Goal: Task Accomplishment & Management: Manage account settings

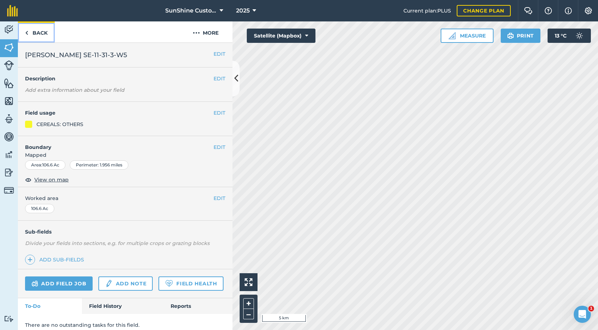
click at [29, 33] on link "Back" at bounding box center [36, 31] width 37 height 21
click at [41, 37] on link "Back" at bounding box center [36, 31] width 37 height 21
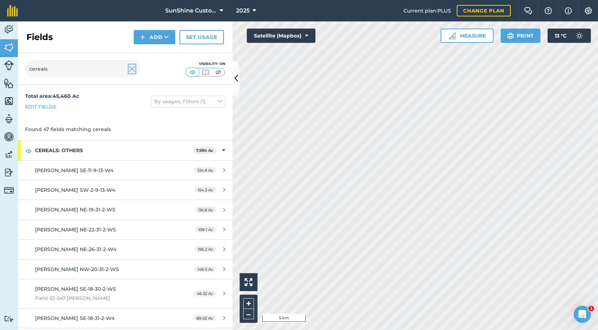
click at [129, 70] on img at bounding box center [132, 69] width 6 height 9
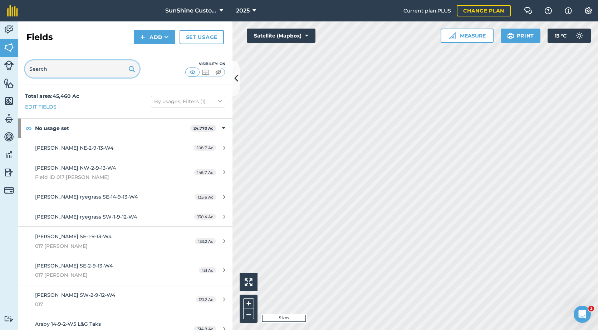
click at [59, 74] on input "text" at bounding box center [82, 68] width 114 height 17
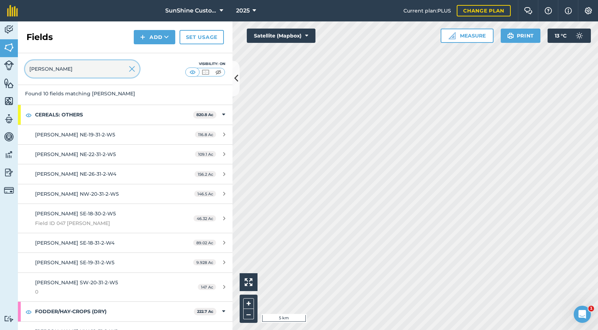
scroll to position [72, 0]
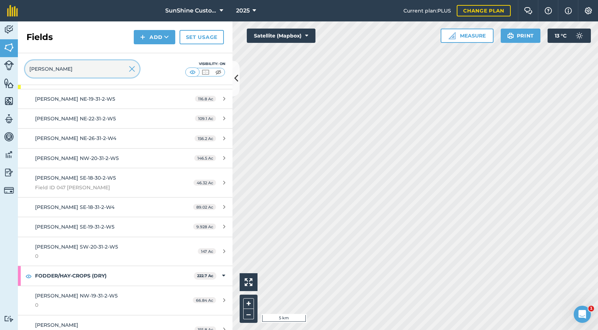
type input "[PERSON_NAME]"
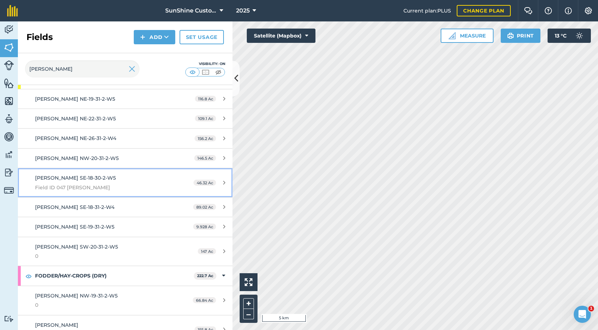
click at [223, 183] on icon at bounding box center [224, 182] width 2 height 5
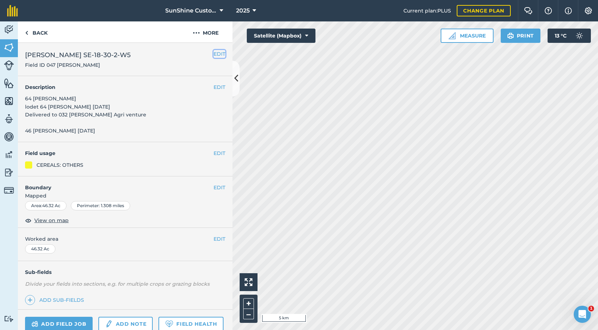
click at [217, 53] on button "EDIT" at bounding box center [219, 54] width 12 height 8
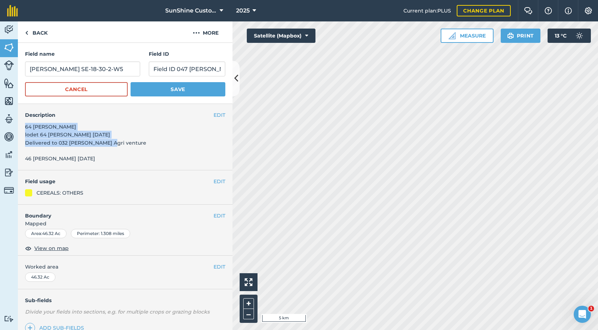
drag, startPoint x: 119, startPoint y: 143, endPoint x: 18, endPoint y: 124, distance: 103.4
click at [18, 124] on div "EDIT Description 64 [PERSON_NAME] lodet 64 [PERSON_NAME] [DATE] Delivered to 03…" at bounding box center [125, 137] width 215 height 66
click at [213, 117] on button "EDIT" at bounding box center [219, 115] width 12 height 8
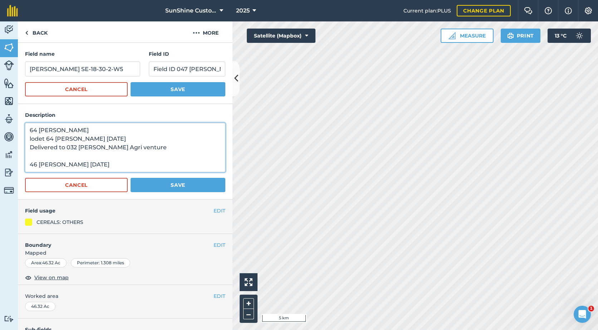
drag, startPoint x: 153, startPoint y: 152, endPoint x: 30, endPoint y: 123, distance: 126.1
click at [30, 123] on textarea "64 [PERSON_NAME] lodet 64 [PERSON_NAME] [DATE] Delivered to 032 [PERSON_NAME] A…" at bounding box center [125, 147] width 200 height 49
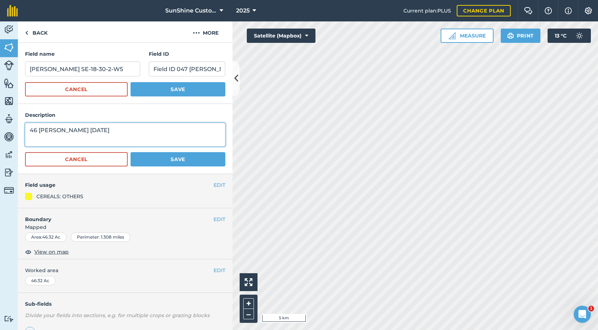
type textarea "46 [PERSON_NAME] [DATE]"
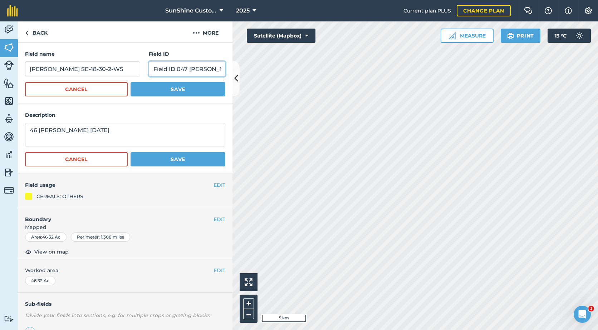
drag, startPoint x: 201, startPoint y: 68, endPoint x: 152, endPoint y: 74, distance: 49.1
click at [152, 74] on input "Field ID 047 [PERSON_NAME]" at bounding box center [187, 69] width 77 height 15
type input "F"
click at [193, 92] on button "Save" at bounding box center [178, 89] width 95 height 14
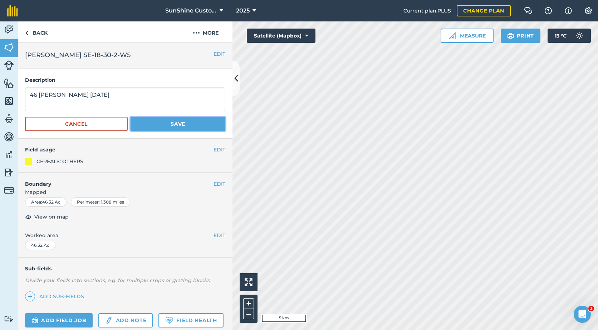
click at [189, 127] on button "Save" at bounding box center [178, 124] width 95 height 14
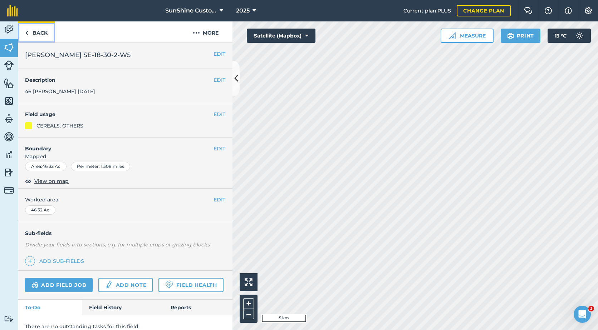
click at [31, 34] on link "Back" at bounding box center [36, 31] width 37 height 21
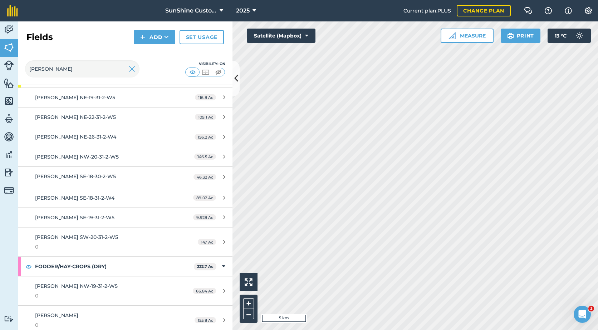
scroll to position [78, 0]
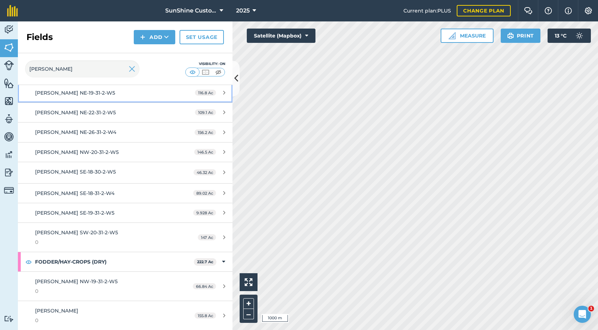
click at [223, 93] on icon at bounding box center [224, 92] width 2 height 5
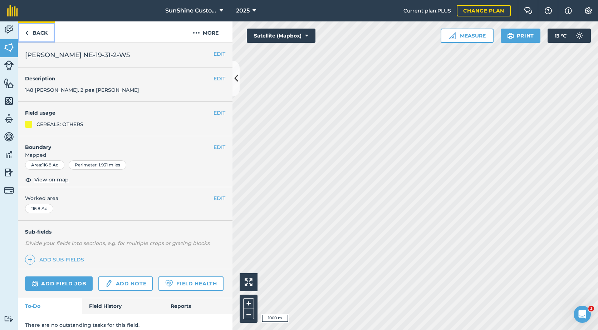
click at [37, 32] on link "Back" at bounding box center [36, 31] width 37 height 21
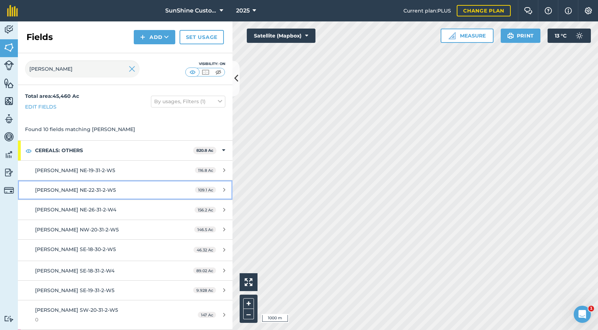
click at [199, 190] on span "109.1 Ac" at bounding box center [205, 190] width 21 height 6
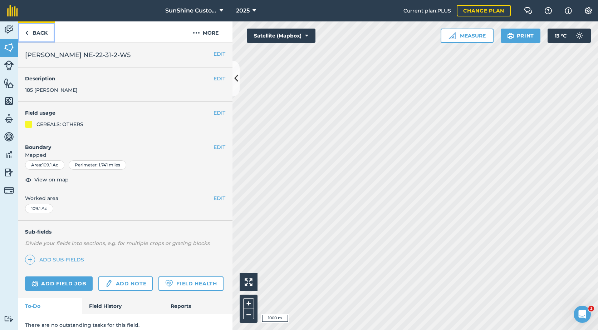
click at [40, 36] on link "Back" at bounding box center [36, 31] width 37 height 21
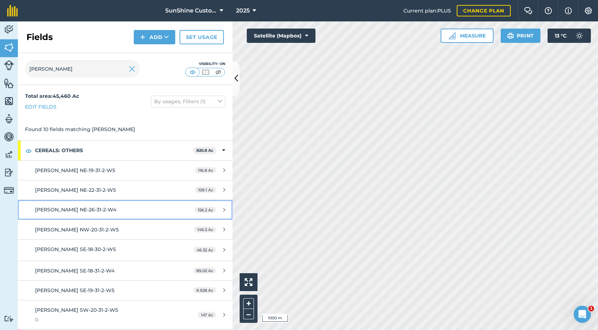
click at [200, 207] on span "156.2 Ac" at bounding box center [205, 210] width 21 height 6
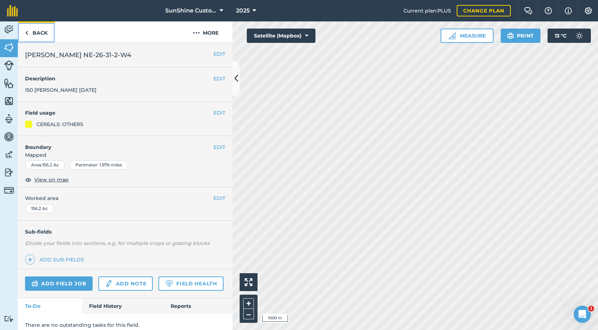
click at [43, 33] on link "Back" at bounding box center [36, 31] width 37 height 21
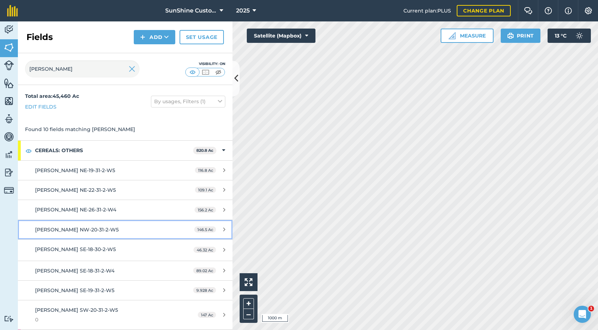
click at [200, 229] on span "146.5 Ac" at bounding box center [205, 230] width 22 height 6
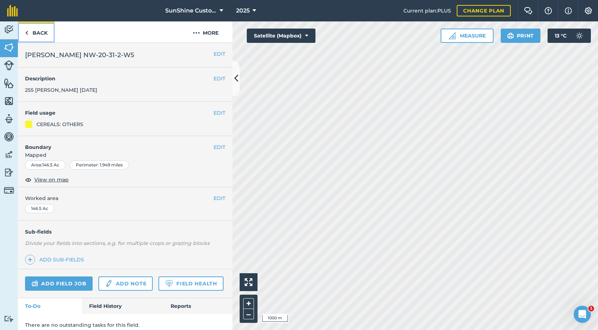
click at [36, 34] on link "Back" at bounding box center [36, 31] width 37 height 21
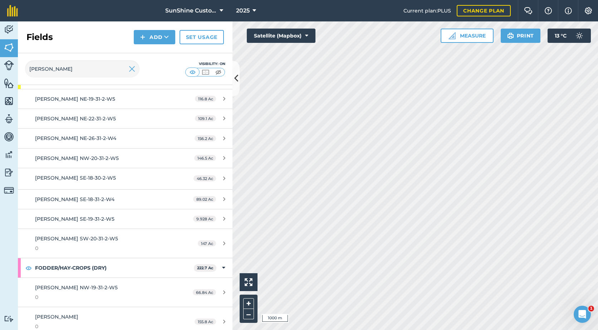
scroll to position [36, 0]
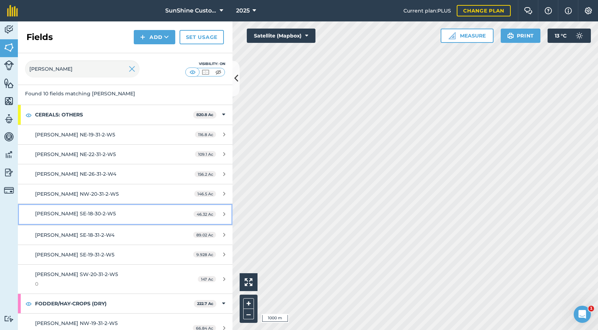
click at [201, 213] on span "46.32 Ac" at bounding box center [204, 214] width 23 height 6
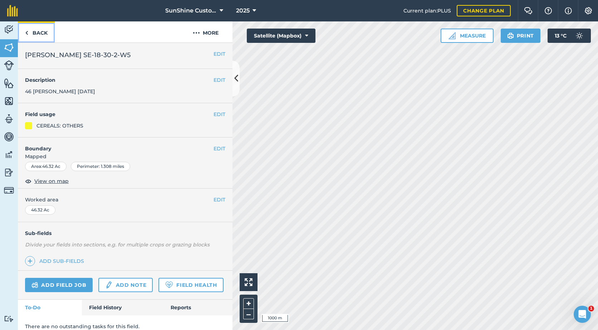
click at [42, 35] on link "Back" at bounding box center [36, 31] width 37 height 21
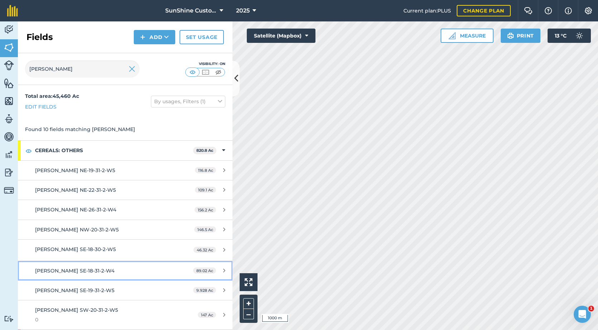
click at [200, 269] on span "89.02 Ac" at bounding box center [204, 271] width 23 height 6
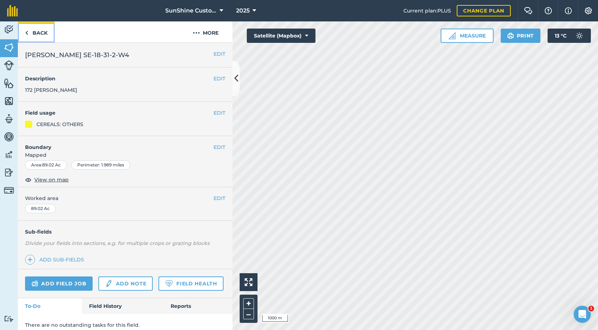
click at [37, 34] on link "Back" at bounding box center [36, 31] width 37 height 21
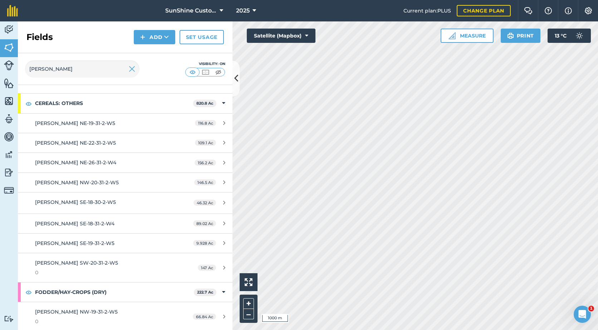
scroll to position [72, 0]
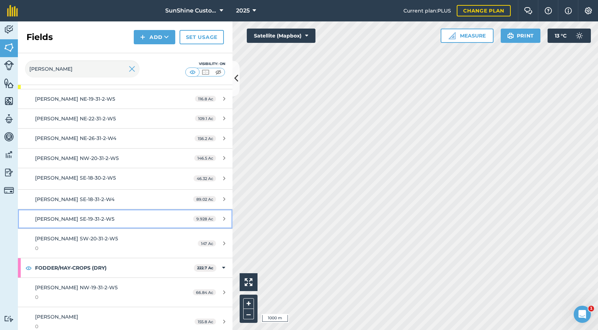
click at [207, 219] on span "9.928 Ac" at bounding box center [204, 219] width 23 height 6
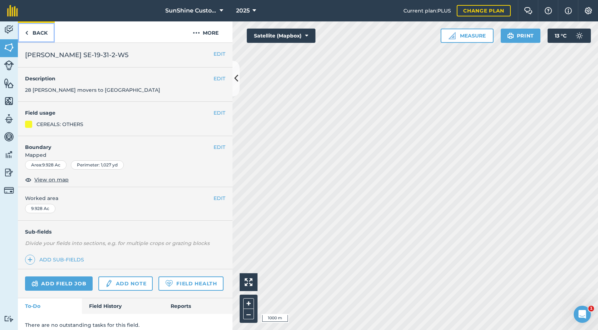
click at [41, 33] on link "Back" at bounding box center [36, 31] width 37 height 21
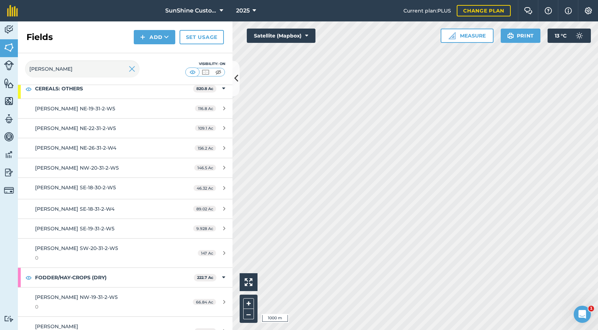
scroll to position [72, 0]
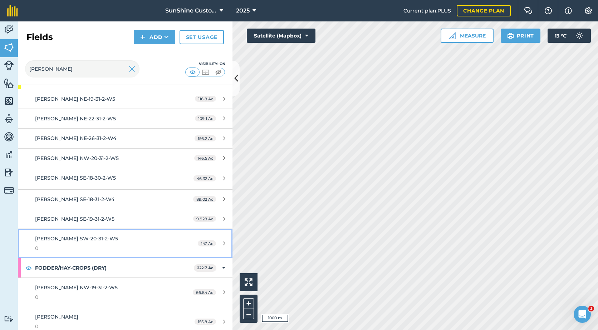
click at [215, 243] on div "147 Ac" at bounding box center [212, 244] width 42 height 6
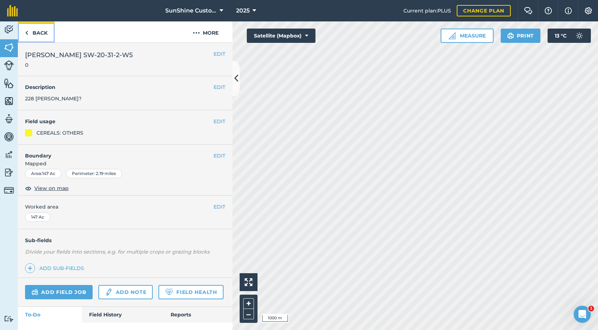
click at [38, 34] on link "Back" at bounding box center [36, 31] width 37 height 21
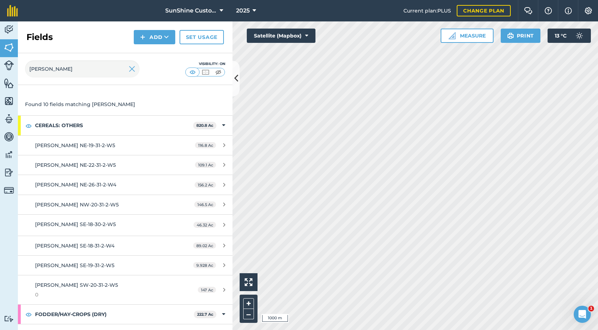
scroll to position [36, 0]
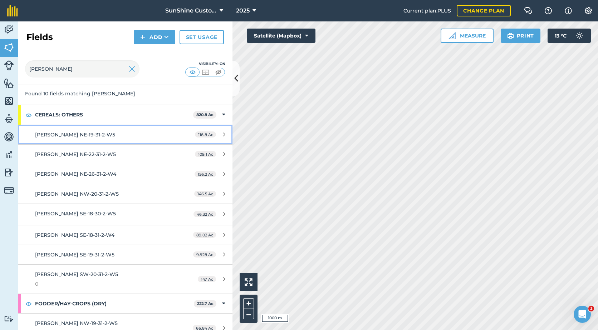
click at [141, 133] on div "[PERSON_NAME] NE-19-31-2-W5" at bounding box center [102, 135] width 134 height 8
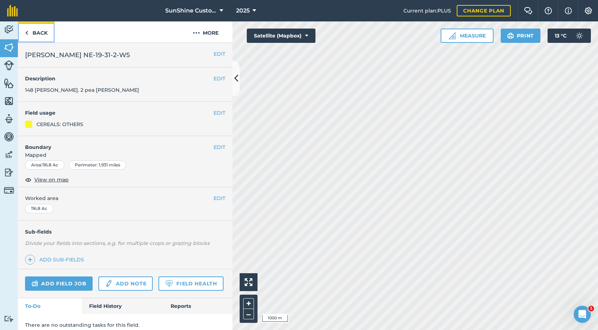
click at [29, 36] on link "Back" at bounding box center [36, 31] width 37 height 21
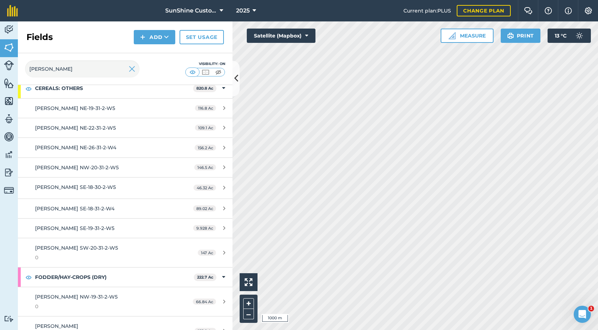
scroll to position [72, 0]
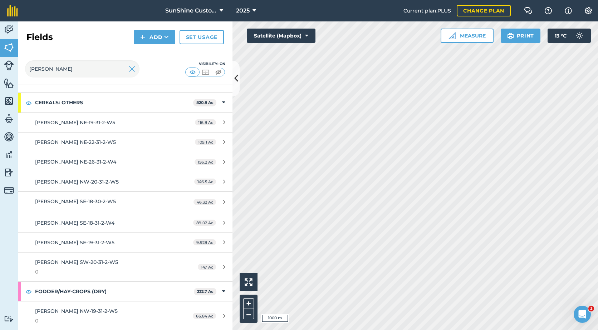
scroll to position [36, 0]
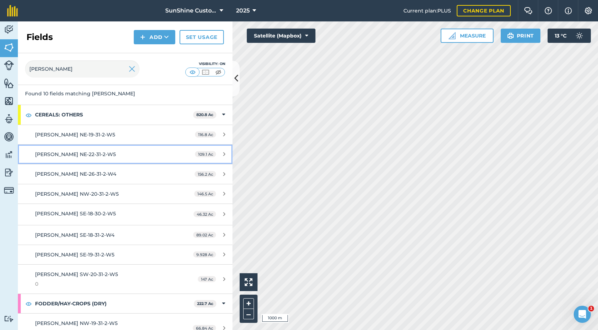
click at [200, 153] on span "109.1 Ac" at bounding box center [205, 154] width 21 height 6
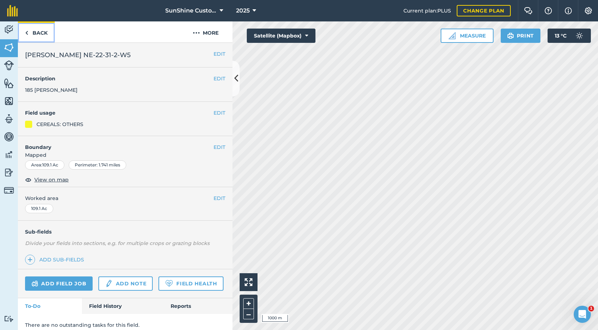
click at [41, 35] on link "Back" at bounding box center [36, 31] width 37 height 21
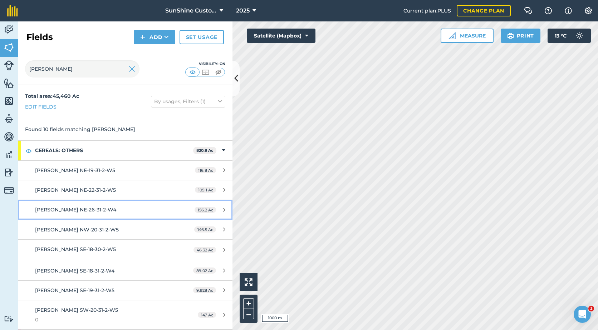
click at [106, 208] on span "[PERSON_NAME] NE-26-31-2-W4" at bounding box center [75, 210] width 81 height 6
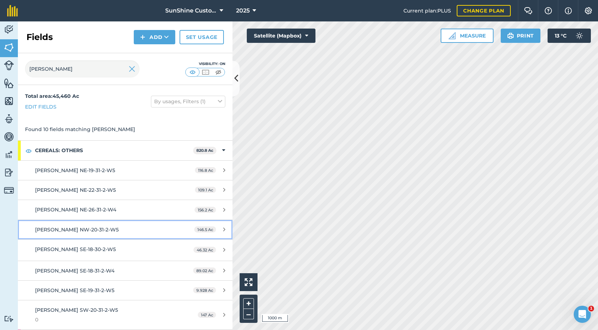
click at [197, 228] on span "146.5 Ac" at bounding box center [205, 230] width 22 height 6
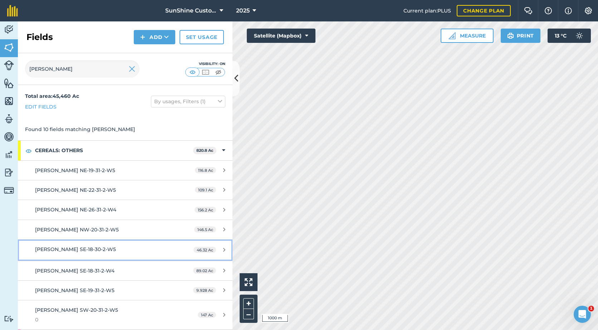
click at [206, 251] on span "46.32 Ac" at bounding box center [204, 250] width 23 height 6
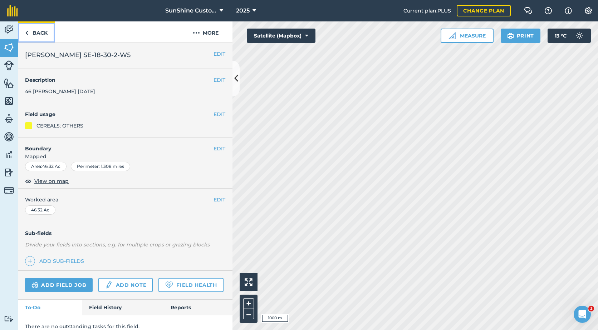
click at [40, 34] on link "Back" at bounding box center [36, 31] width 37 height 21
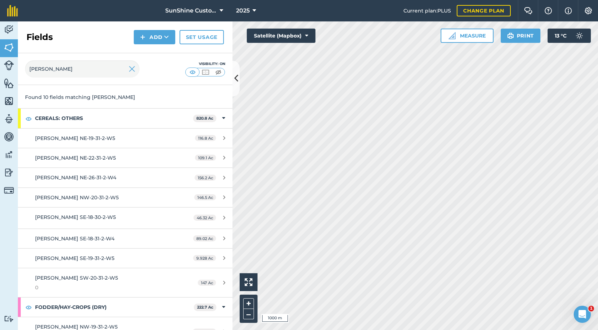
scroll to position [78, 0]
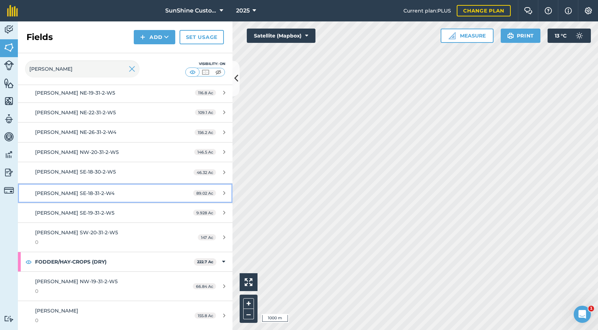
click at [207, 193] on span "89.02 Ac" at bounding box center [204, 193] width 23 height 6
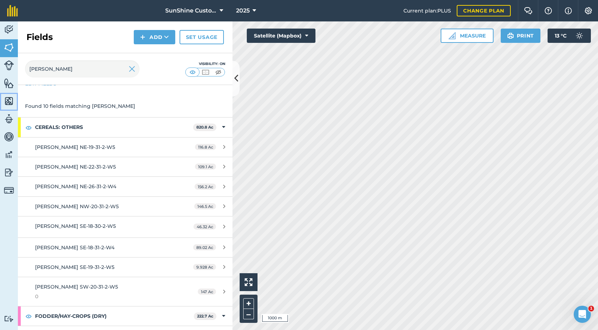
scroll to position [36, 0]
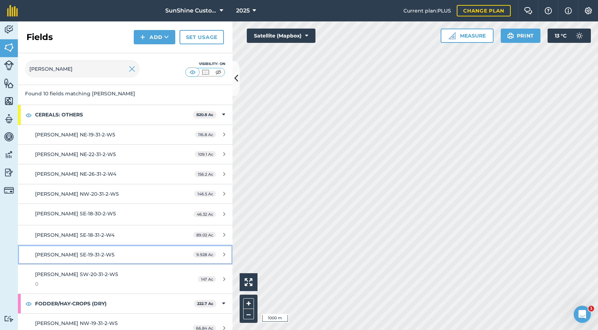
click at [204, 254] on span "9.928 Ac" at bounding box center [204, 255] width 23 height 6
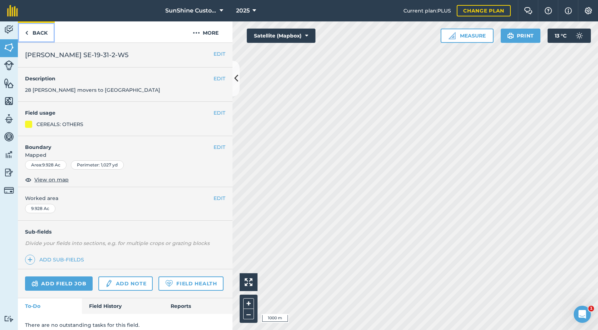
click at [34, 34] on link "Back" at bounding box center [36, 31] width 37 height 21
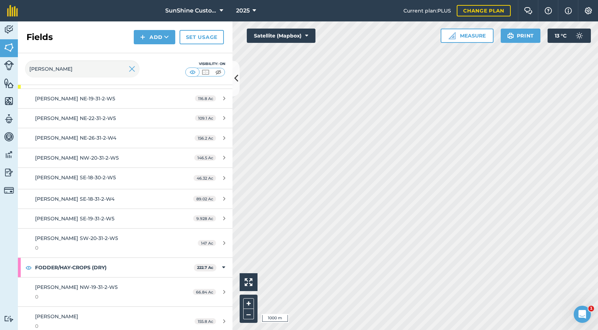
scroll to position [78, 0]
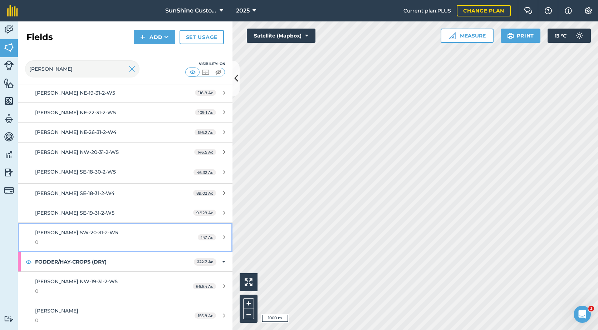
click at [115, 230] on div "[PERSON_NAME] SW-20-31-2-W5 0" at bounding box center [102, 238] width 134 height 18
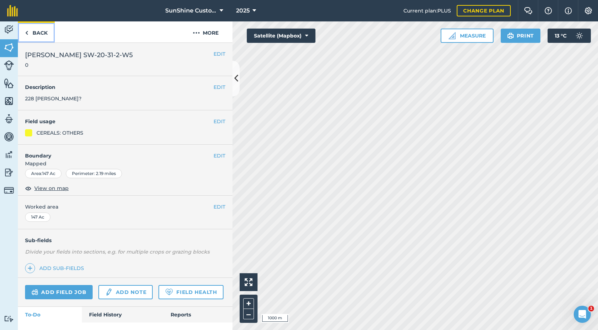
click at [38, 36] on link "Back" at bounding box center [36, 31] width 37 height 21
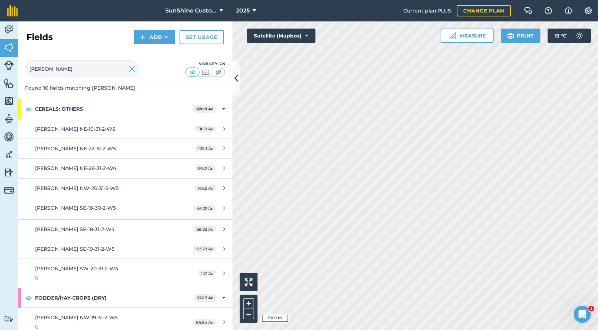
scroll to position [72, 0]
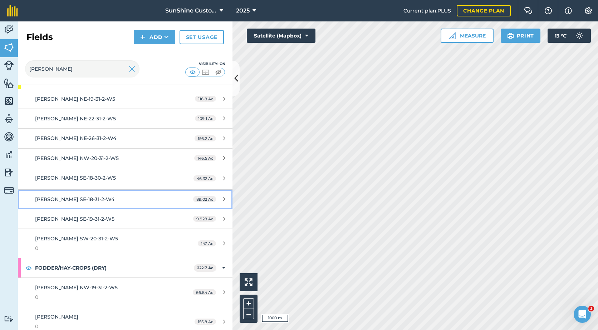
click at [203, 199] on span "89.02 Ac" at bounding box center [204, 199] width 23 height 6
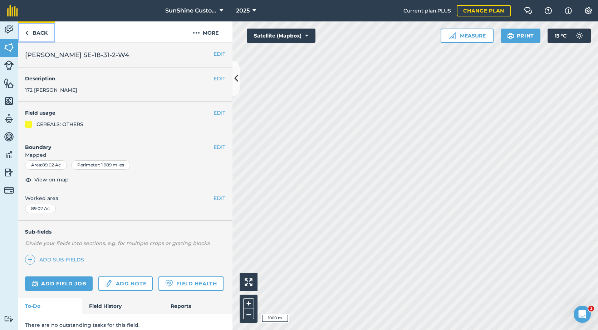
click at [45, 35] on link "Back" at bounding box center [36, 31] width 37 height 21
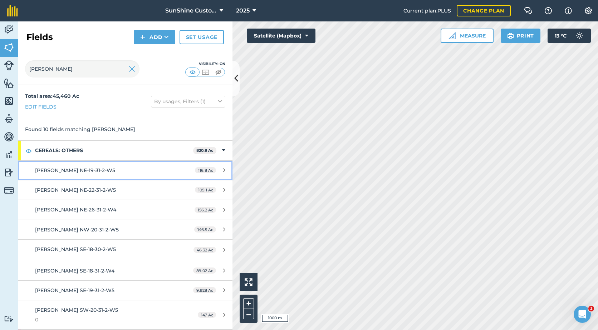
click at [207, 172] on span "116.8 Ac" at bounding box center [205, 170] width 21 height 6
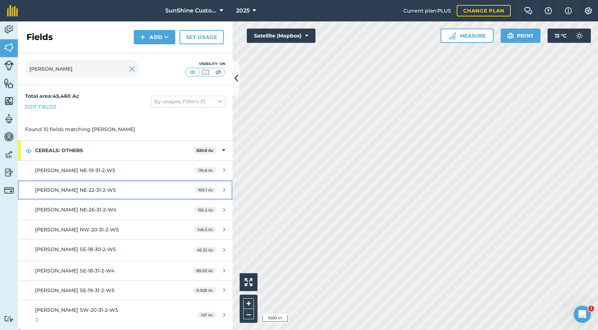
click at [195, 189] on span "109.1 Ac" at bounding box center [205, 190] width 21 height 6
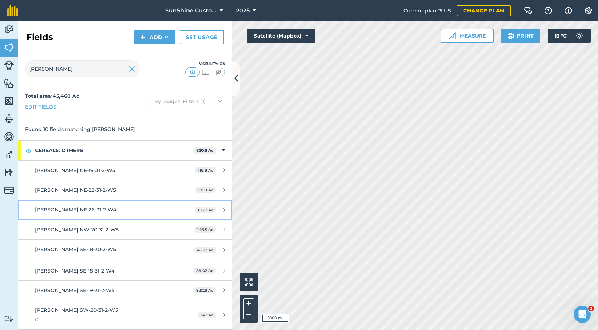
click at [205, 208] on span "156.2 Ac" at bounding box center [205, 210] width 21 height 6
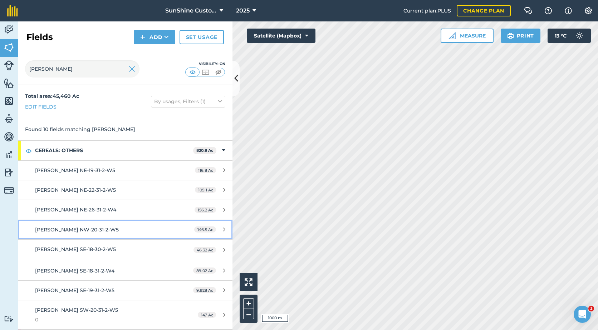
click at [205, 229] on span "146.5 Ac" at bounding box center [205, 230] width 22 height 6
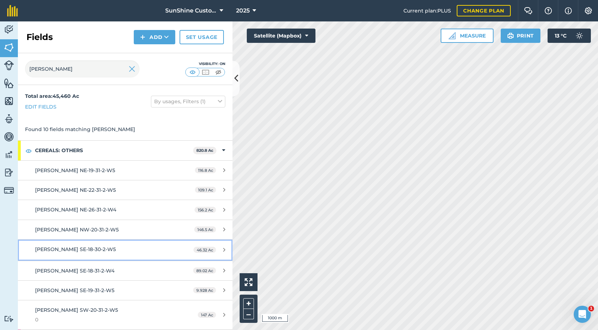
click at [207, 249] on span "46.32 Ac" at bounding box center [204, 250] width 23 height 6
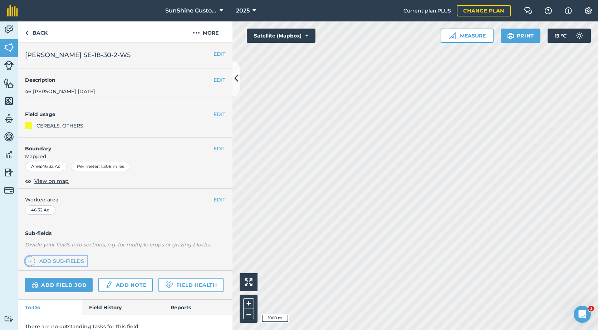
drag, startPoint x: 84, startPoint y: 265, endPoint x: 84, endPoint y: 261, distance: 3.6
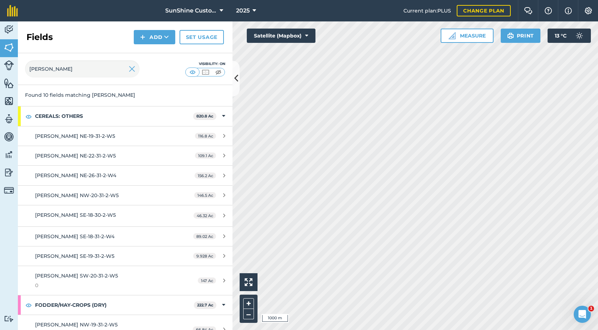
scroll to position [36, 0]
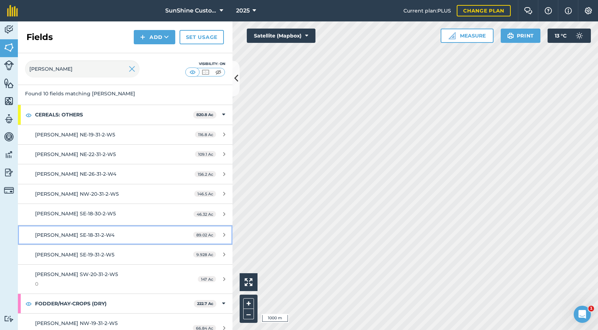
click at [202, 233] on span "89.02 Ac" at bounding box center [204, 235] width 23 height 6
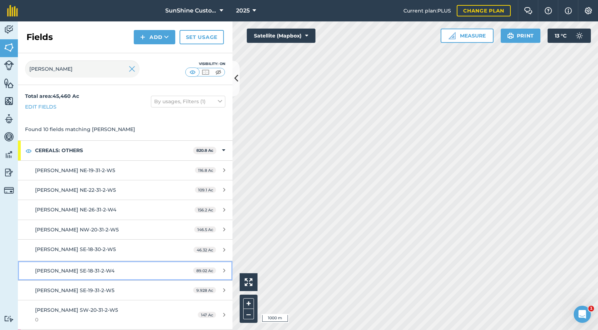
click at [199, 272] on span "89.02 Ac" at bounding box center [204, 271] width 23 height 6
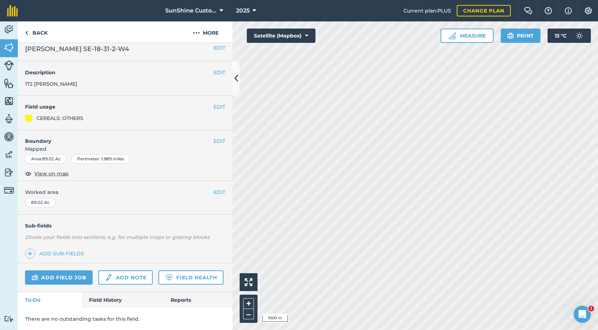
scroll to position [26, 0]
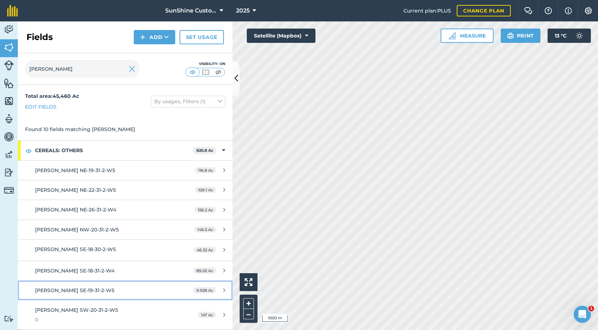
click at [201, 289] on span "9.928 Ac" at bounding box center [204, 290] width 23 height 6
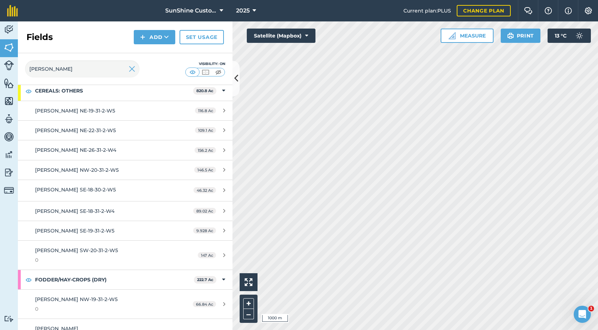
scroll to position [72, 0]
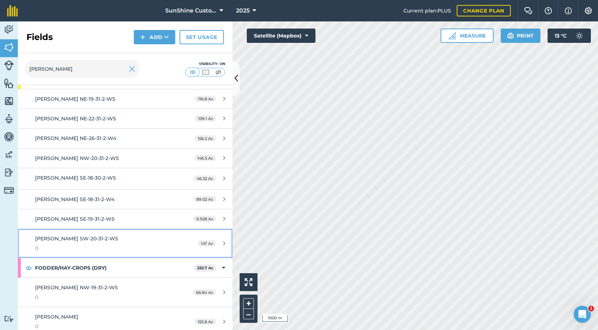
click at [202, 244] on span "147 Ac" at bounding box center [207, 244] width 18 height 6
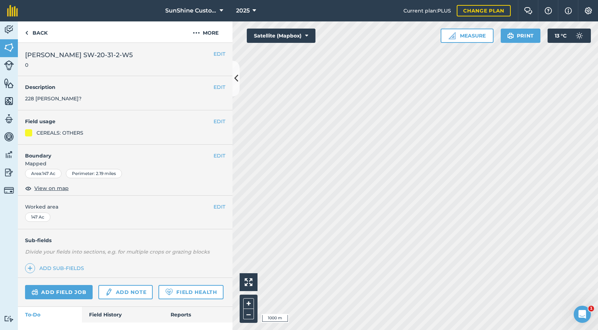
drag, startPoint x: 84, startPoint y: 111, endPoint x: 88, endPoint y: 114, distance: 4.8
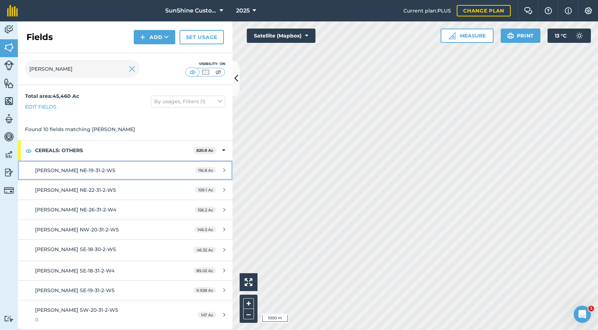
click at [202, 170] on span "116.8 Ac" at bounding box center [205, 170] width 21 height 6
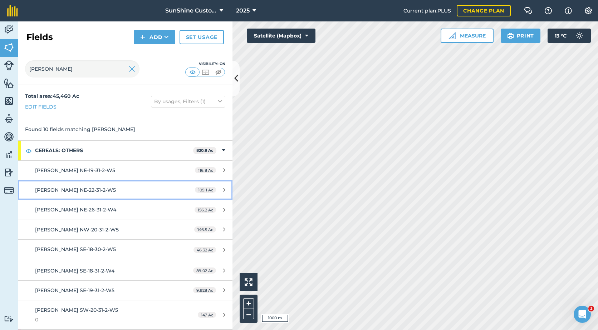
click at [215, 187] on link "[PERSON_NAME] NE-22-31-2-W5 109.1 Ac" at bounding box center [125, 190] width 215 height 19
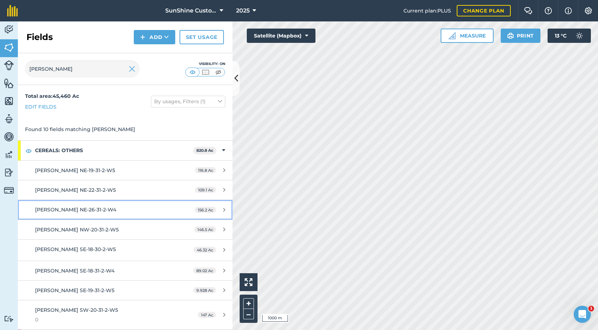
click at [202, 208] on span "156.2 Ac" at bounding box center [205, 210] width 21 height 6
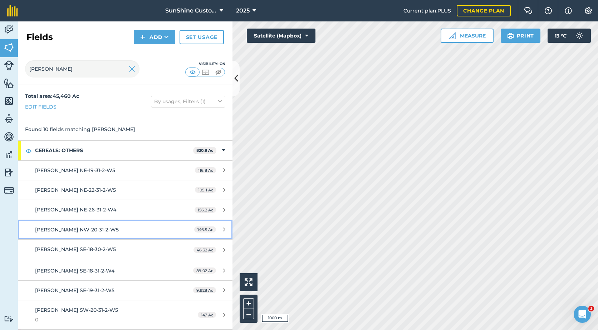
click at [204, 231] on span "146.5 Ac" at bounding box center [205, 230] width 22 height 6
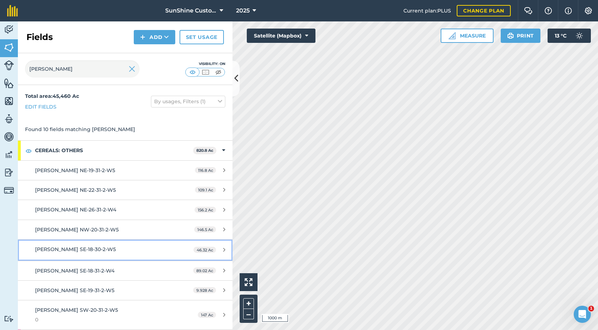
click at [200, 250] on span "46.32 Ac" at bounding box center [204, 250] width 23 height 6
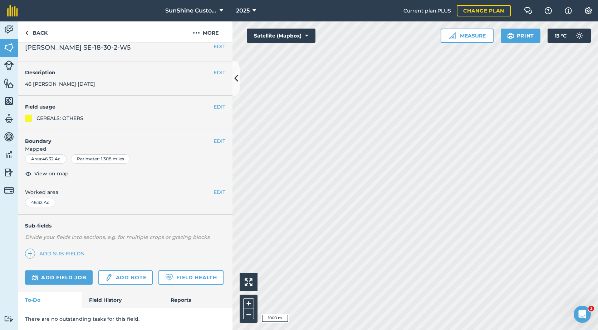
scroll to position [28, 0]
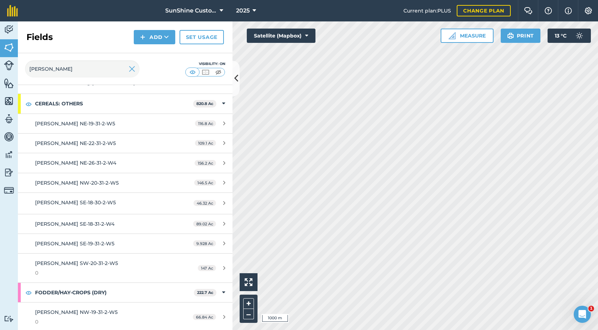
scroll to position [72, 0]
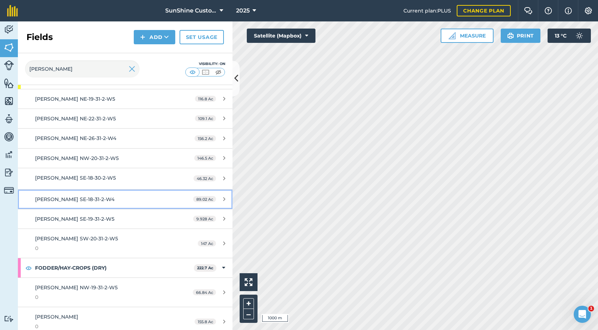
click at [205, 197] on span "89.02 Ac" at bounding box center [204, 199] width 23 height 6
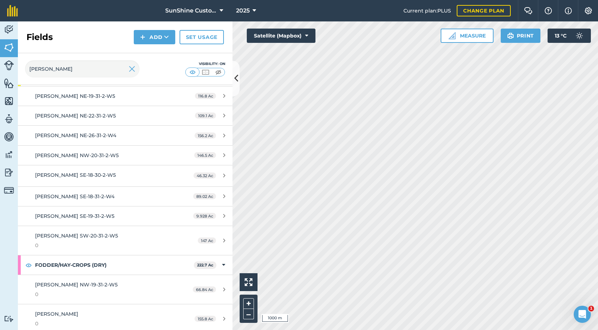
scroll to position [78, 0]
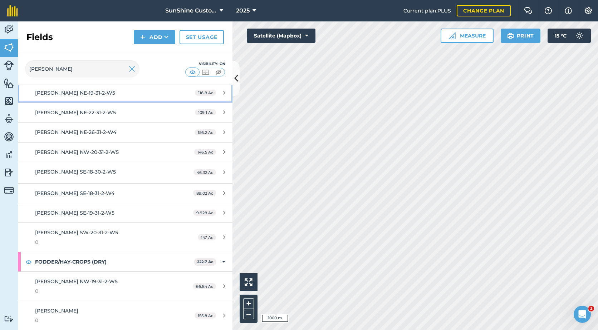
click at [168, 93] on link "[PERSON_NAME] NE-19-31-2-W5 116.8 Ac" at bounding box center [125, 92] width 215 height 19
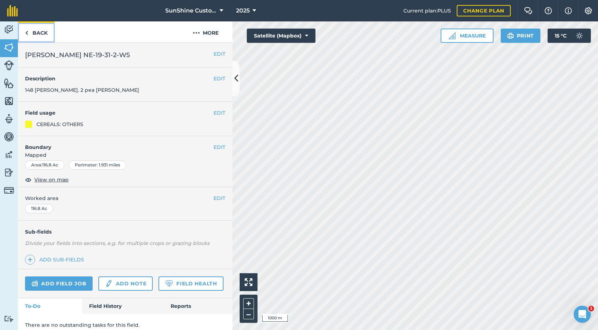
click at [29, 34] on link "Back" at bounding box center [36, 31] width 37 height 21
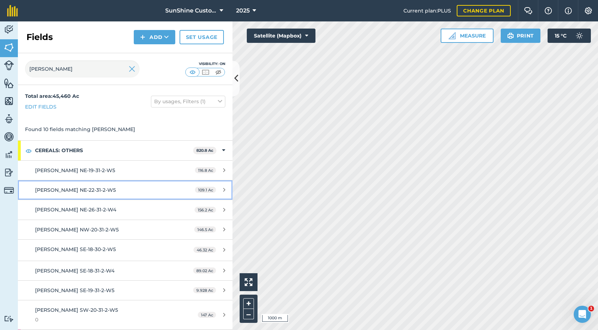
click at [99, 192] on span "[PERSON_NAME] NE-22-31-2-W5" at bounding box center [75, 190] width 81 height 6
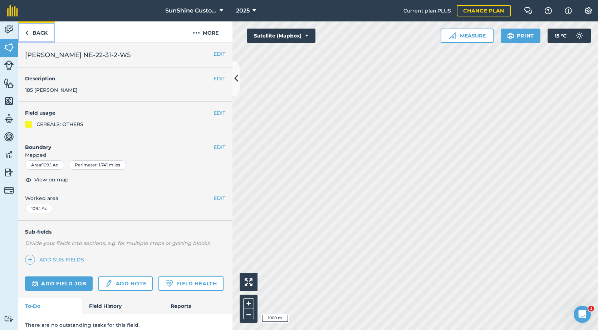
click at [36, 34] on link "Back" at bounding box center [36, 31] width 37 height 21
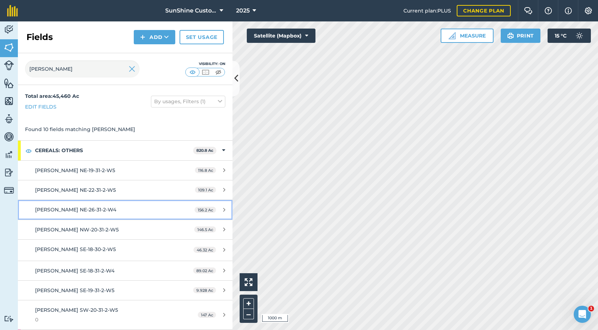
click at [195, 208] on span "156.2 Ac" at bounding box center [205, 210] width 21 height 6
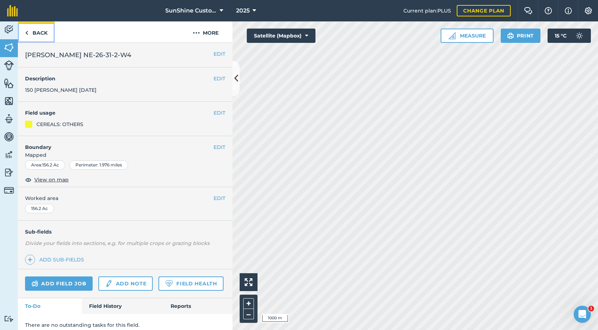
click at [38, 31] on link "Back" at bounding box center [36, 31] width 37 height 21
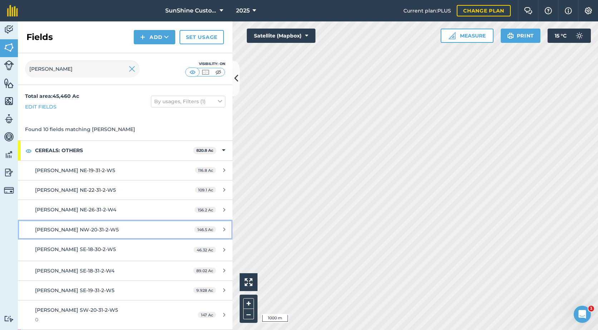
click at [205, 229] on span "146.5 Ac" at bounding box center [205, 230] width 22 height 6
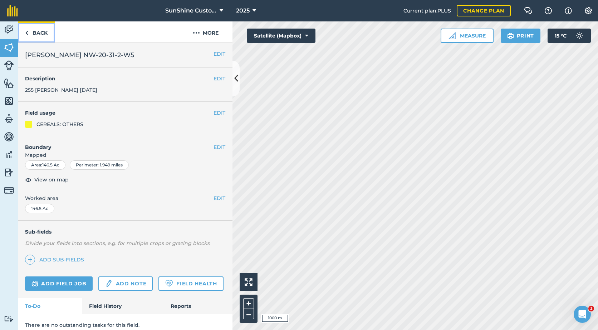
click at [36, 31] on link "Back" at bounding box center [36, 31] width 37 height 21
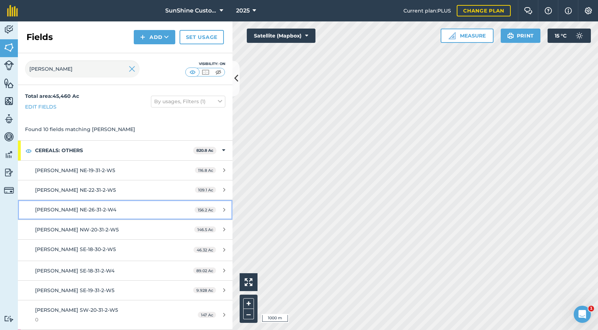
click at [113, 213] on div "[PERSON_NAME] NE-26-31-2-W4" at bounding box center [102, 210] width 134 height 8
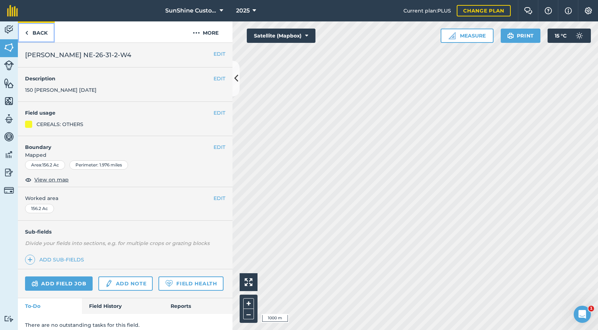
click at [28, 33] on link "Back" at bounding box center [36, 31] width 37 height 21
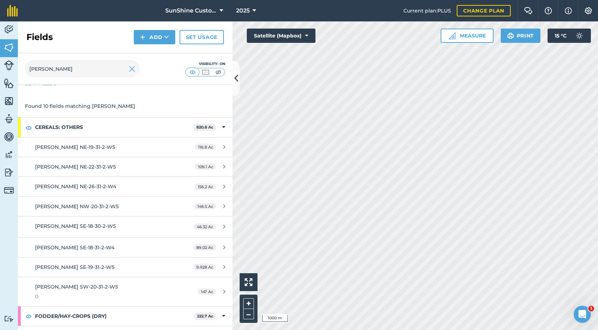
scroll to position [36, 0]
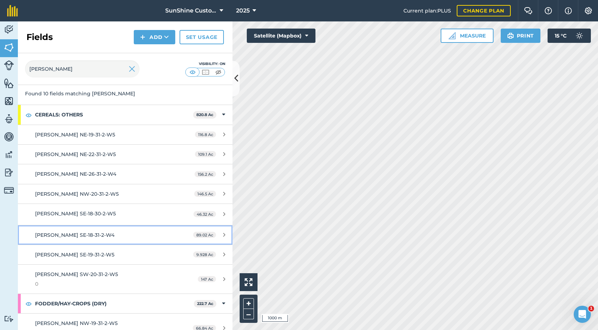
click at [202, 233] on span "89.02 Ac" at bounding box center [204, 235] width 23 height 6
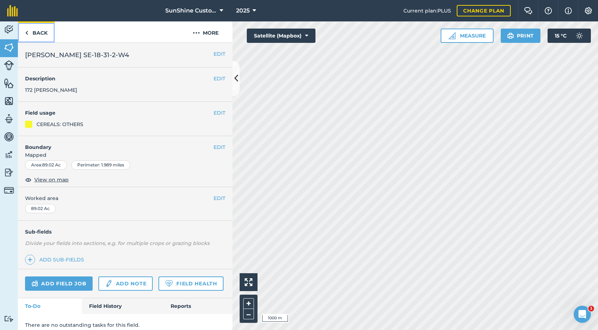
click at [35, 32] on link "Back" at bounding box center [36, 31] width 37 height 21
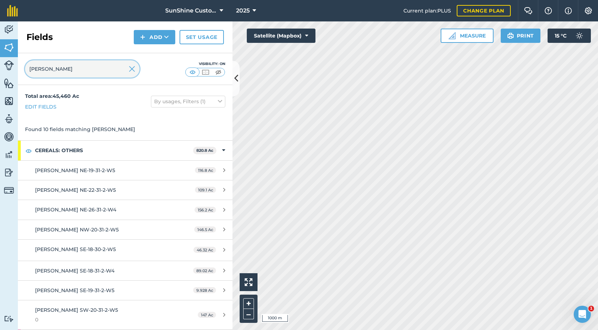
click at [90, 72] on input "[PERSON_NAME]" at bounding box center [82, 68] width 114 height 17
drag, startPoint x: 89, startPoint y: 72, endPoint x: 0, endPoint y: 72, distance: 89.4
click at [0, 77] on div "Activity Fields Livestock Features Maps Team Vehicles Data Reporting Billing Tu…" at bounding box center [299, 175] width 598 height 309
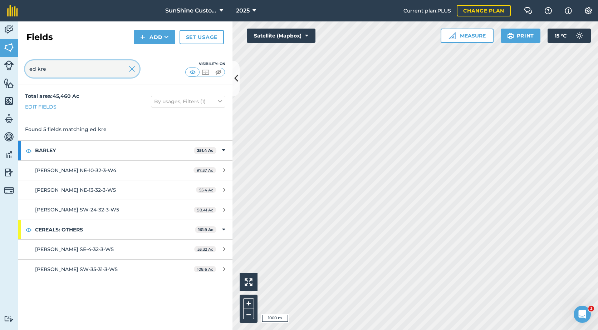
type input "ed kre"
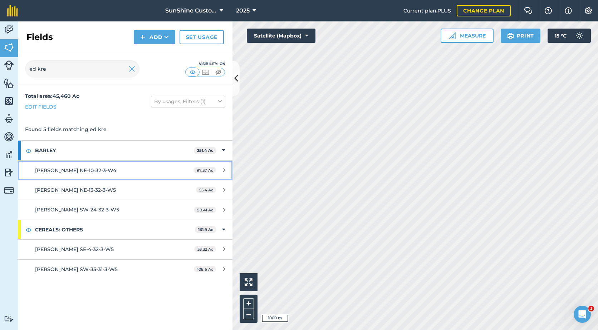
click at [99, 172] on div "[PERSON_NAME] NE-10-32-3-W4" at bounding box center [102, 171] width 134 height 8
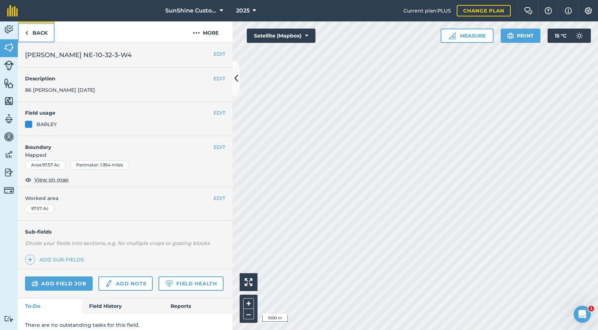
click at [43, 34] on link "Back" at bounding box center [36, 31] width 37 height 21
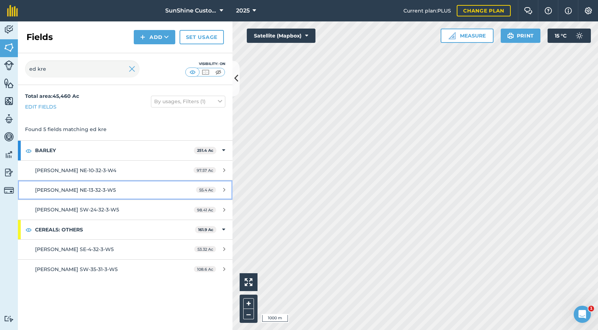
click at [123, 191] on div "[PERSON_NAME] NE-13-32-3-W5" at bounding box center [102, 190] width 134 height 8
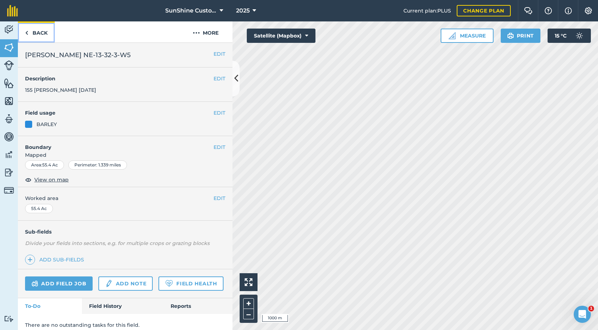
click at [43, 32] on link "Back" at bounding box center [36, 31] width 37 height 21
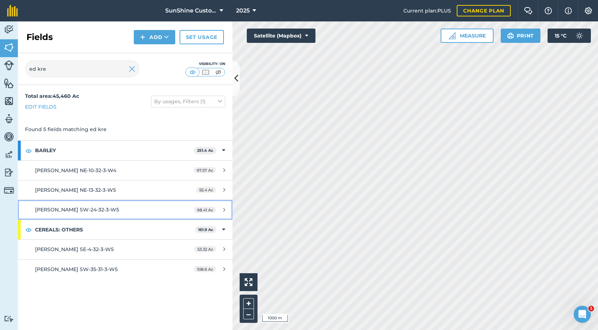
click at [63, 207] on span "[PERSON_NAME] SW-24-32-3-W5" at bounding box center [77, 210] width 84 height 6
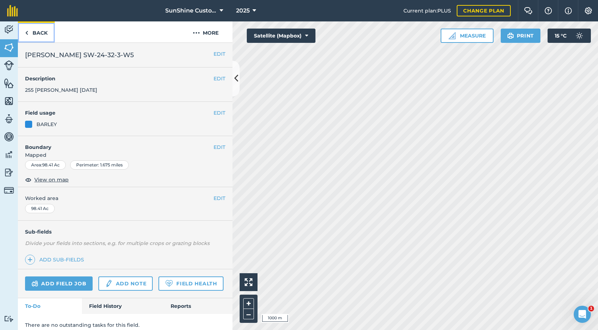
click at [38, 34] on link "Back" at bounding box center [36, 31] width 37 height 21
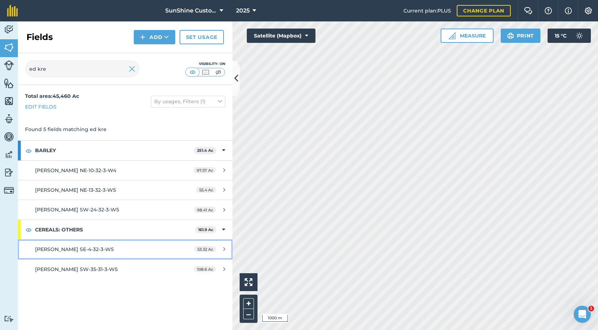
click at [99, 249] on div "[PERSON_NAME] SE-4-32-3-W5" at bounding box center [102, 250] width 134 height 8
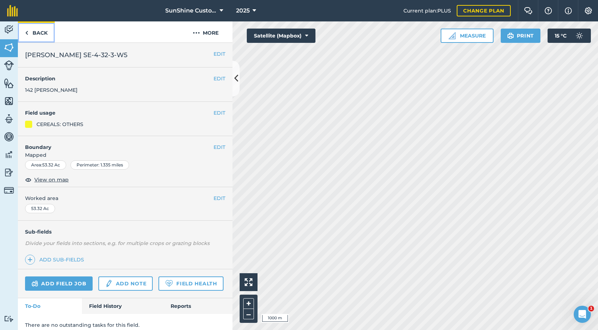
click at [31, 31] on link "Back" at bounding box center [36, 31] width 37 height 21
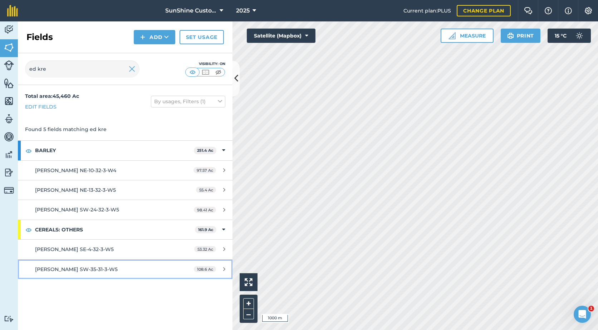
click at [85, 268] on span "[PERSON_NAME] SW-35-31-3-W5" at bounding box center [76, 269] width 83 height 6
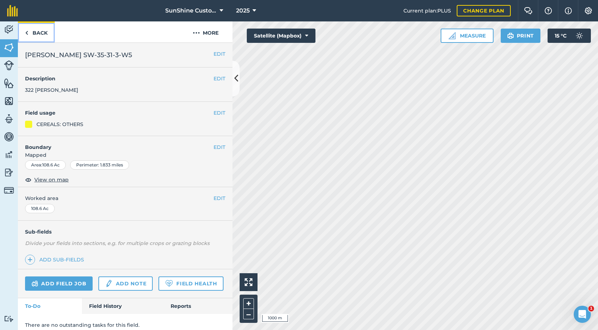
click at [30, 36] on link "Back" at bounding box center [36, 31] width 37 height 21
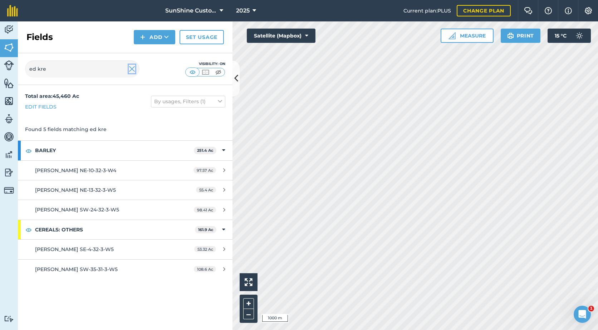
click at [133, 70] on img at bounding box center [132, 69] width 6 height 9
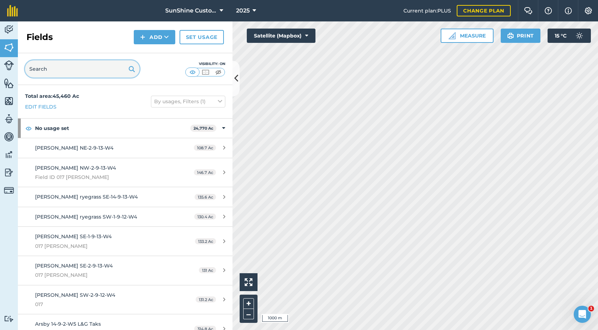
click at [81, 70] on input "text" at bounding box center [82, 68] width 114 height 17
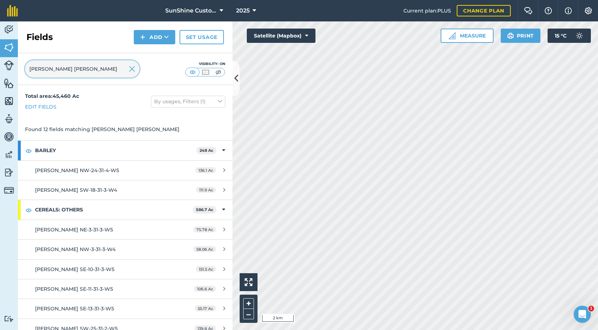
type input "[PERSON_NAME] [PERSON_NAME]"
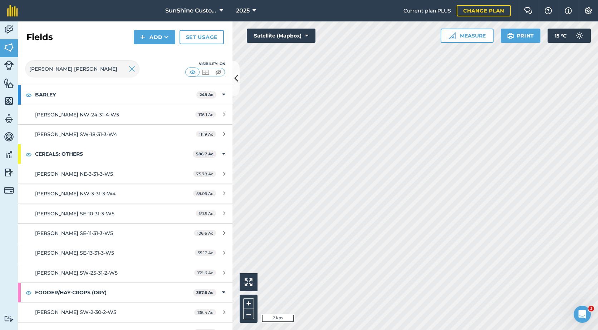
scroll to position [72, 0]
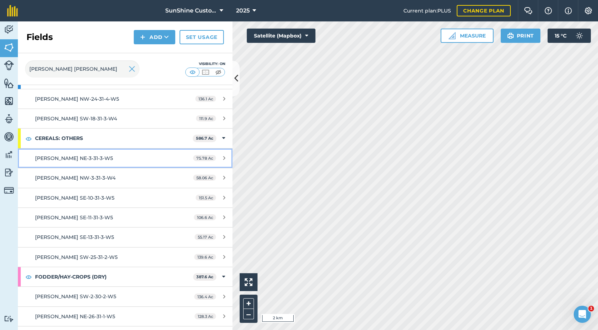
click at [109, 154] on div "[PERSON_NAME] NE-3-31-3-W5" at bounding box center [102, 158] width 134 height 8
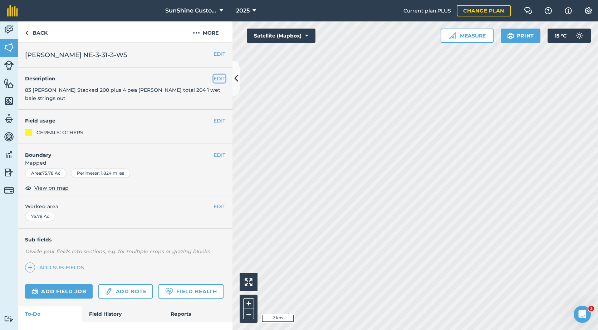
click at [215, 78] on button "EDIT" at bounding box center [219, 79] width 12 height 8
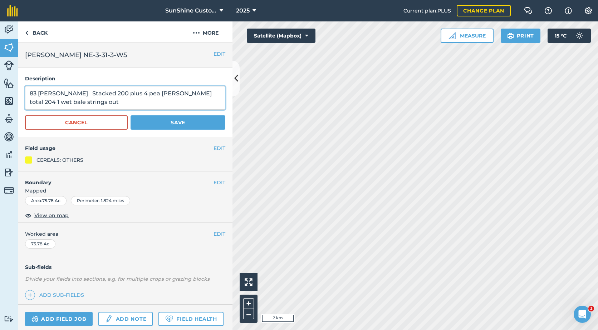
click at [81, 94] on textarea "83 [PERSON_NAME] Stacked 200 plus 4 pea [PERSON_NAME] total 204 1 wet bale stri…" at bounding box center [125, 98] width 200 height 24
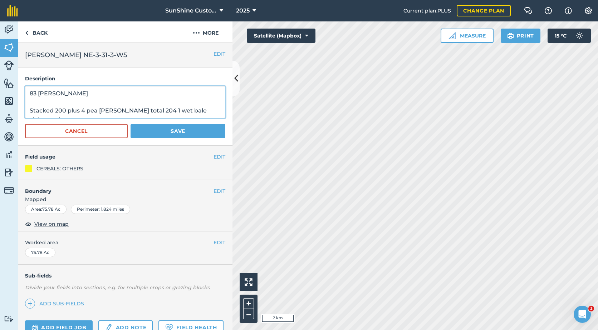
type textarea "83 [PERSON_NAME] Stacked 200 plus 4 pea [PERSON_NAME] total 204 1 wet bale stri…"
click at [149, 130] on button "Save" at bounding box center [178, 131] width 95 height 14
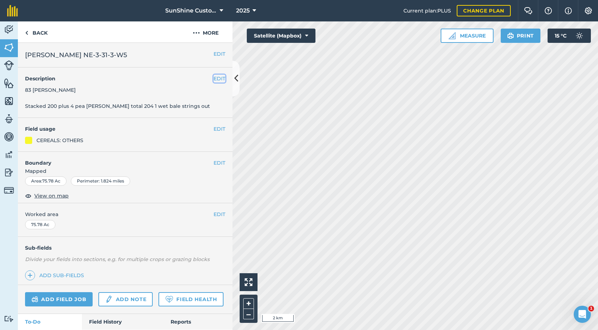
click at [217, 79] on button "EDIT" at bounding box center [219, 79] width 12 height 8
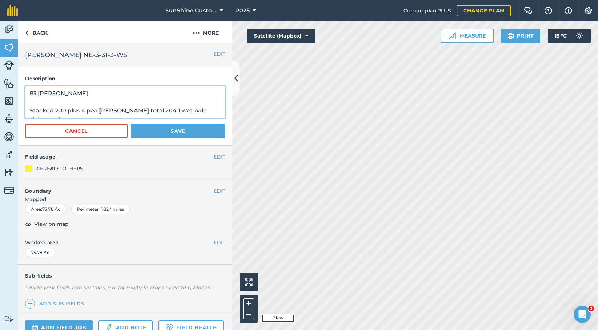
drag, startPoint x: 94, startPoint y: 94, endPoint x: 20, endPoint y: 96, distance: 74.4
click at [20, 96] on div "Description 83 [PERSON_NAME] Stacked 200 plus 4 pea [PERSON_NAME] total 204 1 w…" at bounding box center [125, 107] width 215 height 78
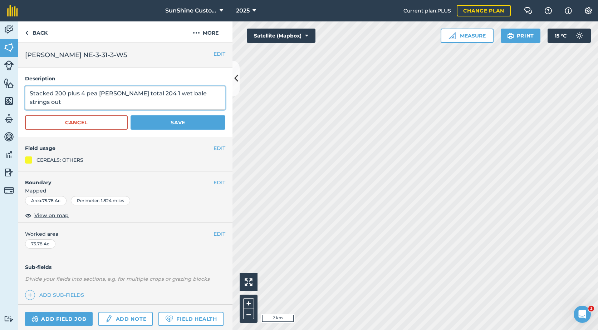
type textarea "Stacked 200 plus 4 pea [PERSON_NAME] total 204 1 wet bale strings out"
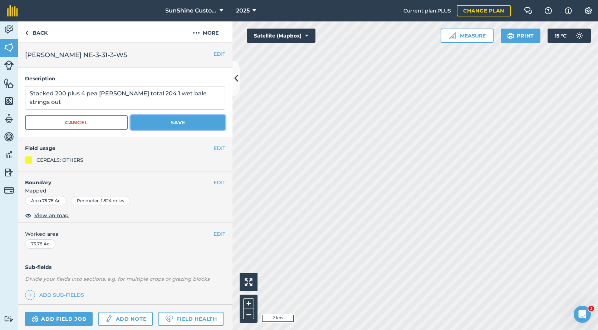
click at [166, 121] on button "Save" at bounding box center [178, 122] width 95 height 14
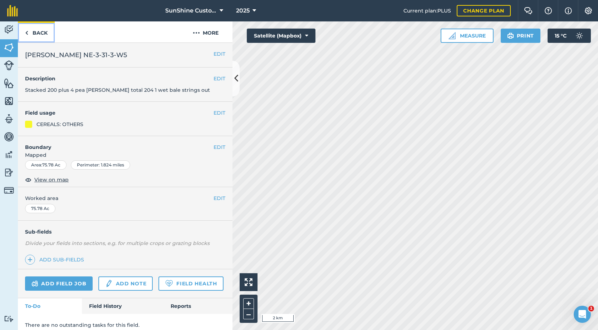
click at [28, 34] on img at bounding box center [26, 33] width 3 height 9
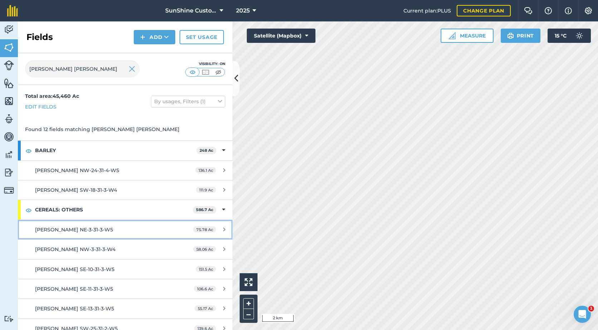
click at [72, 230] on span "[PERSON_NAME] NE-3-31-3-W5" at bounding box center [74, 230] width 78 height 6
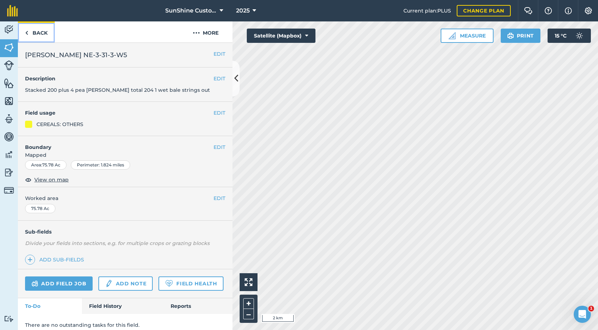
click at [41, 35] on link "Back" at bounding box center [36, 31] width 37 height 21
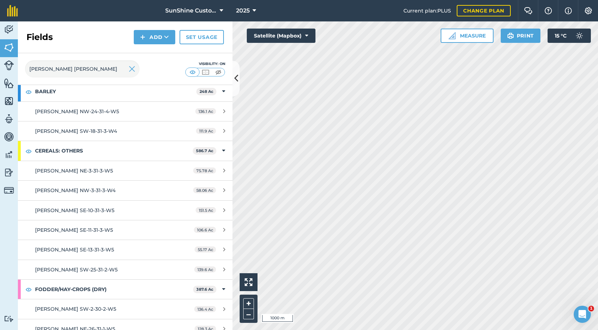
scroll to position [72, 0]
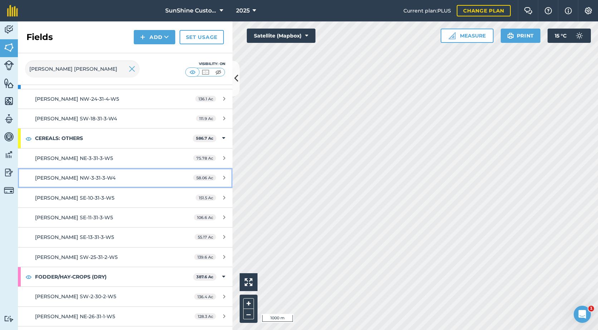
click at [157, 179] on div "[PERSON_NAME] NW-3-31-3-W4" at bounding box center [102, 178] width 134 height 8
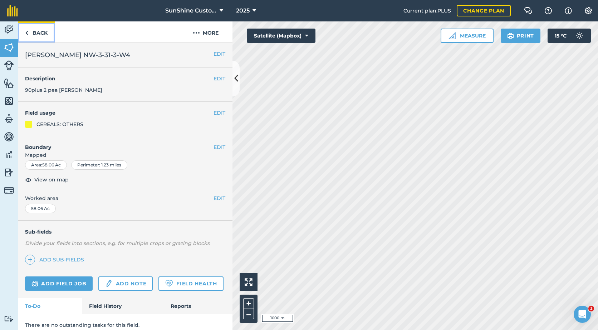
click at [46, 32] on link "Back" at bounding box center [36, 31] width 37 height 21
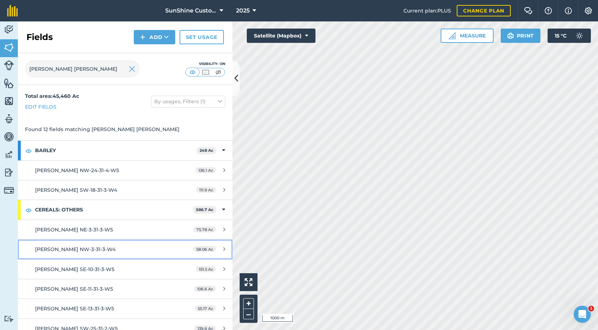
click at [119, 249] on div "[PERSON_NAME] NW-3-31-3-W4" at bounding box center [102, 250] width 134 height 8
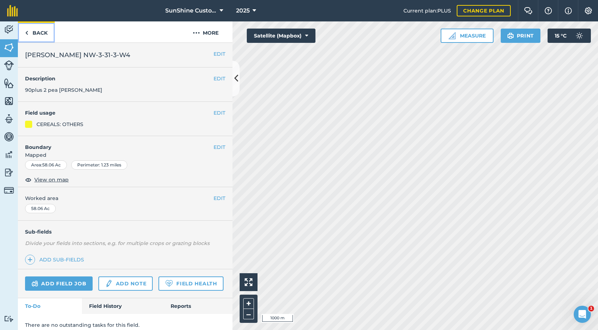
click at [40, 34] on link "Back" at bounding box center [36, 31] width 37 height 21
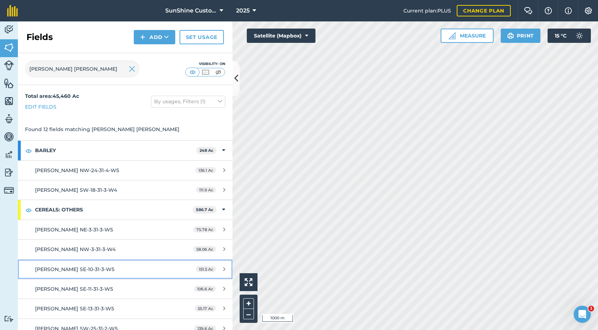
click at [90, 272] on span "[PERSON_NAME] SE-10-31-3-W5" at bounding box center [74, 269] width 79 height 6
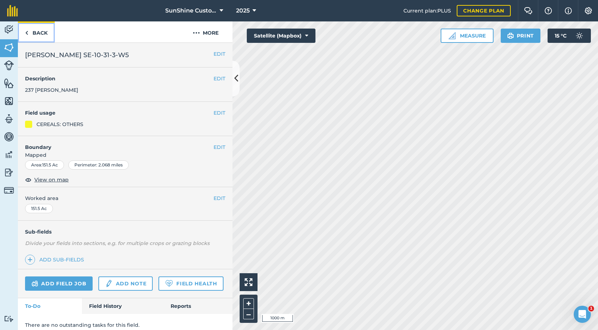
click at [32, 34] on link "Back" at bounding box center [36, 31] width 37 height 21
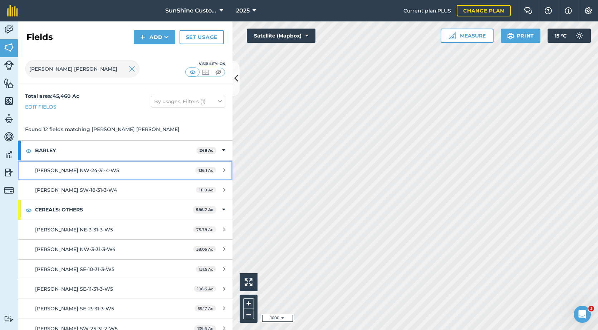
click at [175, 167] on link "[PERSON_NAME] NW-24-31-4-W5 136.1 Ac" at bounding box center [125, 170] width 215 height 19
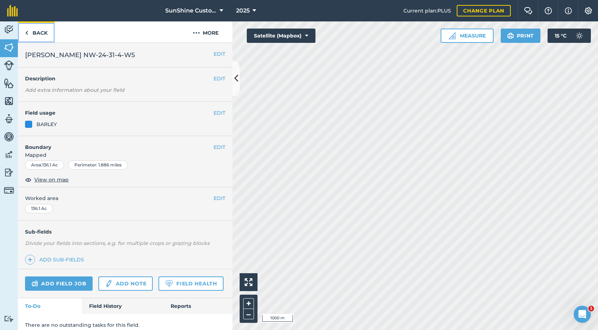
click at [31, 30] on link "Back" at bounding box center [36, 31] width 37 height 21
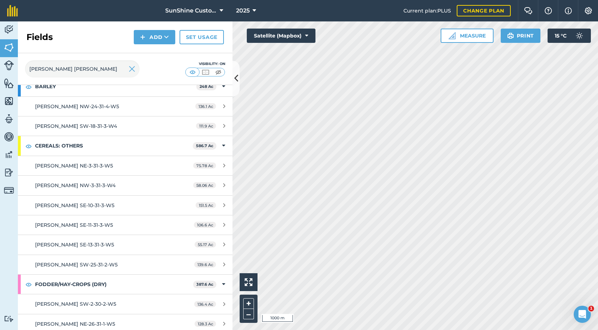
scroll to position [72, 0]
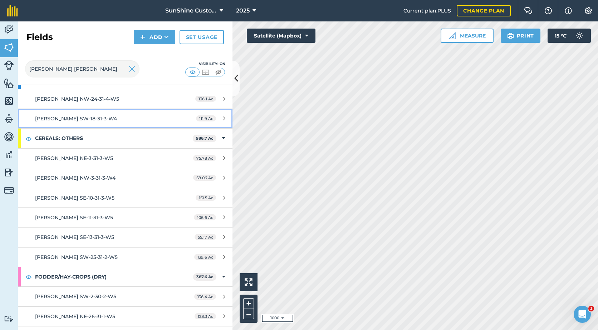
click at [189, 121] on div "111.9 Ac" at bounding box center [211, 119] width 44 height 6
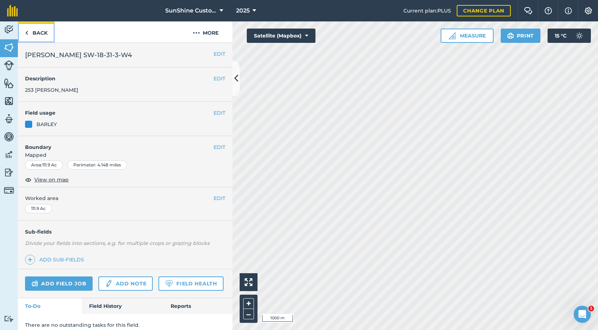
click at [33, 34] on link "Back" at bounding box center [36, 31] width 37 height 21
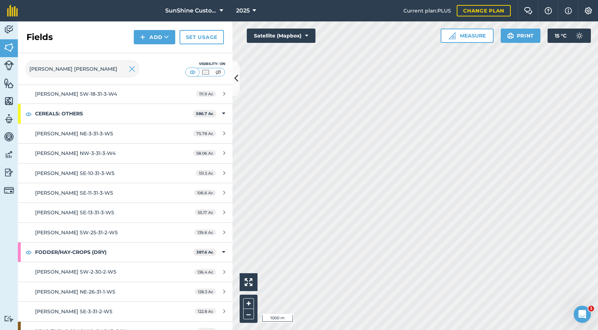
scroll to position [107, 0]
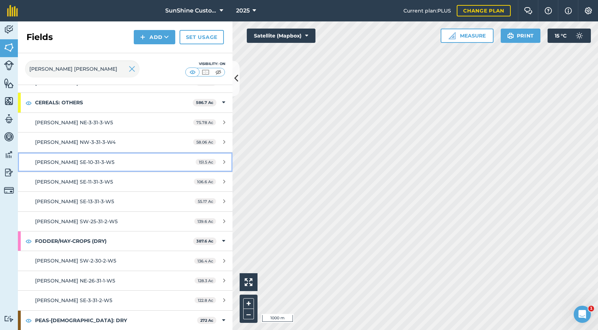
click at [144, 164] on div "[PERSON_NAME] SE-10-31-3-W5" at bounding box center [102, 162] width 134 height 8
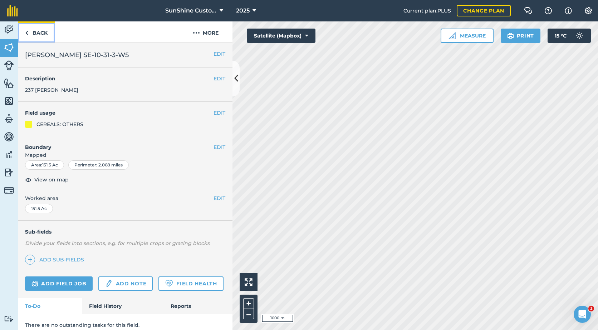
click at [30, 38] on link "Back" at bounding box center [36, 31] width 37 height 21
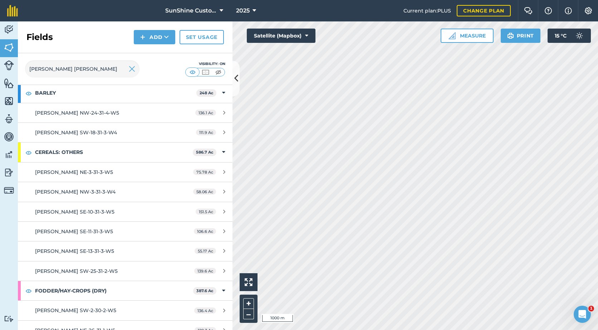
scroll to position [72, 0]
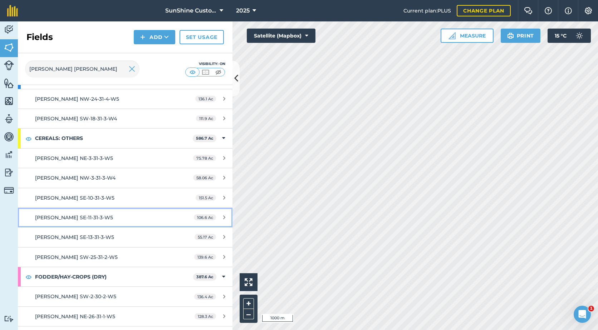
click at [203, 217] on span "106.6 Ac" at bounding box center [205, 218] width 22 height 6
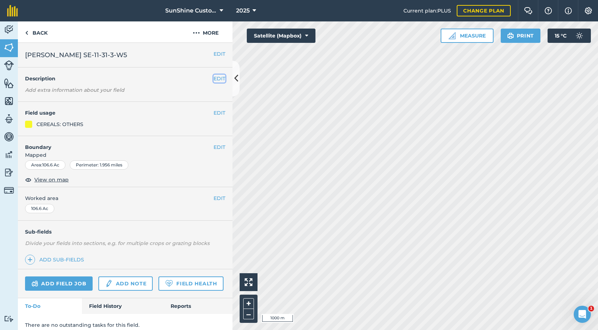
click at [213, 78] on button "EDIT" at bounding box center [219, 79] width 12 height 8
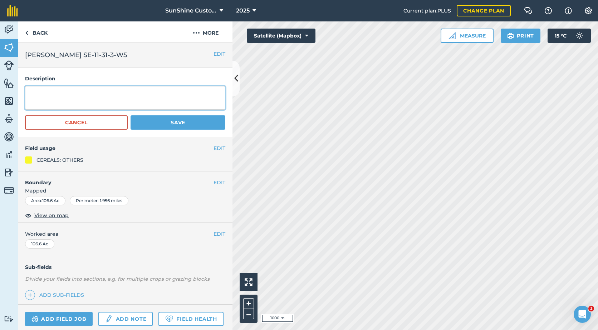
click at [59, 96] on textarea at bounding box center [125, 98] width 200 height 24
type textarea "Baled 152 [PERSON_NAME]"
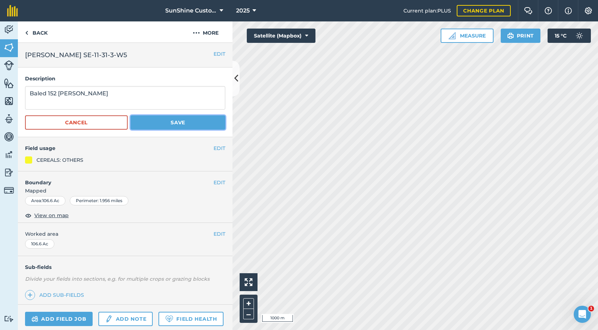
click at [168, 125] on button "Save" at bounding box center [178, 122] width 95 height 14
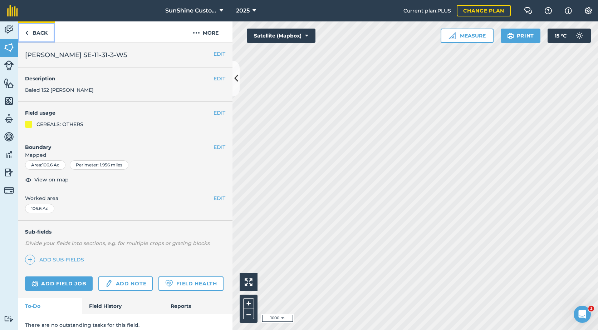
click at [43, 33] on link "Back" at bounding box center [36, 31] width 37 height 21
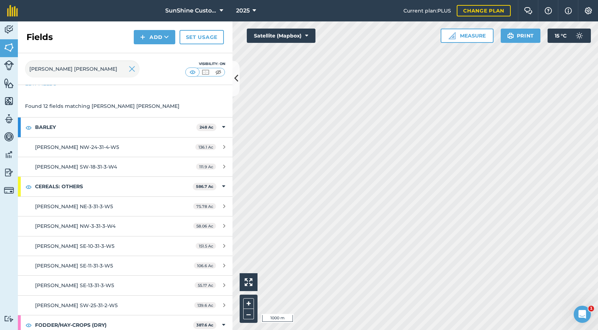
scroll to position [36, 0]
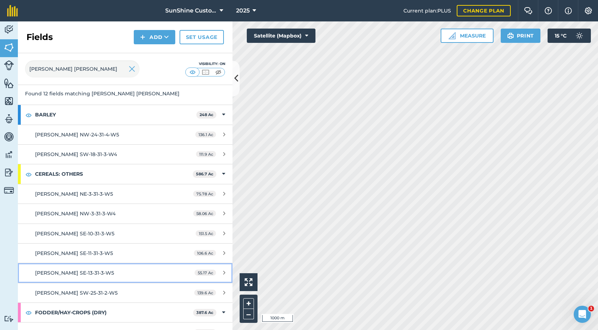
click at [107, 272] on div "[PERSON_NAME] SE-13-31-3-W5" at bounding box center [102, 273] width 134 height 8
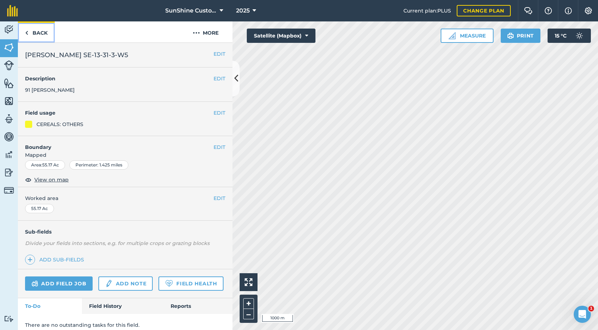
click at [38, 29] on link "Back" at bounding box center [36, 31] width 37 height 21
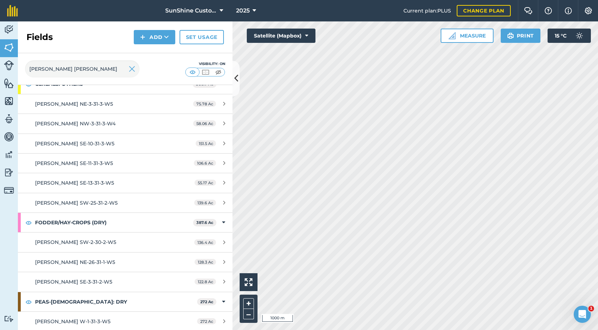
scroll to position [127, 0]
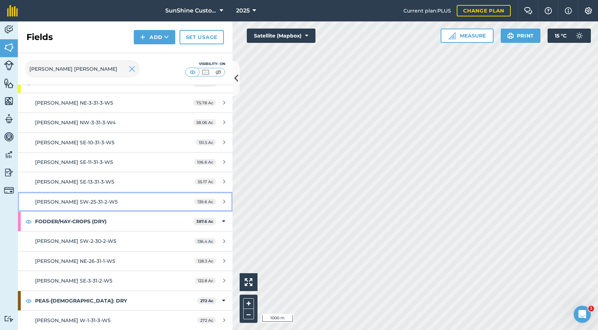
click at [206, 201] on span "139.6 Ac" at bounding box center [205, 202] width 22 height 6
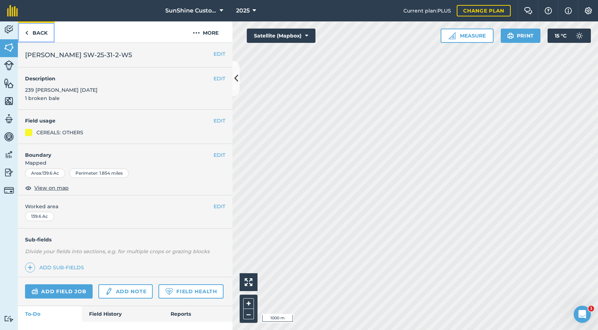
click at [30, 32] on link "Back" at bounding box center [36, 31] width 37 height 21
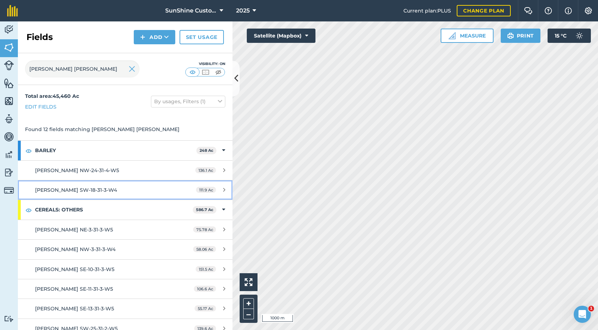
click at [147, 188] on div "[PERSON_NAME] SW-18-31-3-W4" at bounding box center [102, 190] width 134 height 8
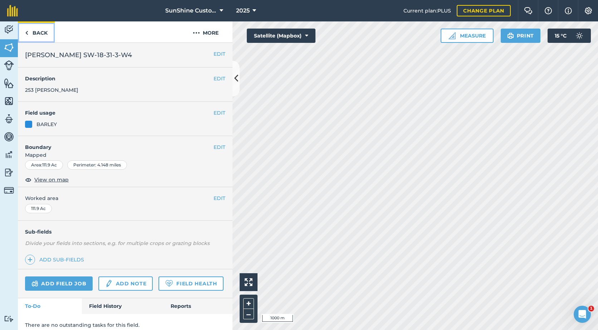
click at [45, 32] on link "Back" at bounding box center [36, 31] width 37 height 21
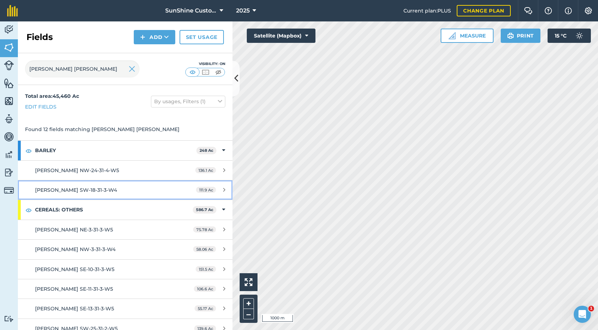
click at [99, 187] on span "[PERSON_NAME] SW-18-31-3-W4" at bounding box center [76, 190] width 82 height 6
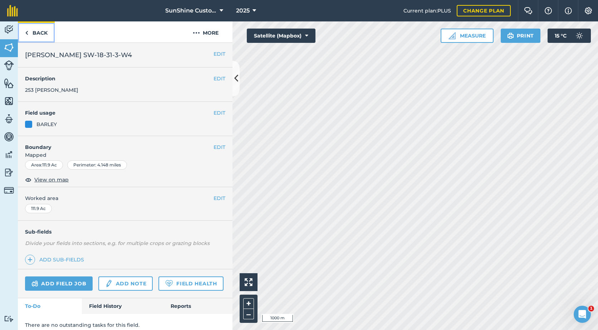
click at [37, 34] on link "Back" at bounding box center [36, 31] width 37 height 21
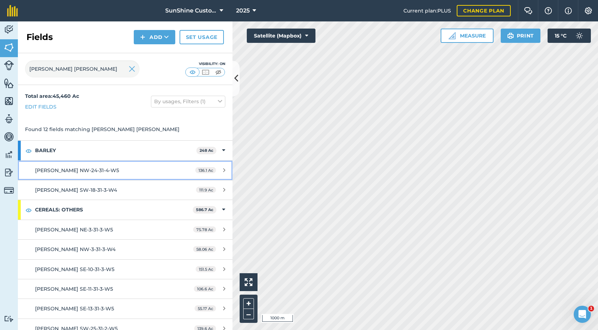
click at [87, 174] on div "[PERSON_NAME] NW-24-31-4-W5" at bounding box center [102, 171] width 134 height 8
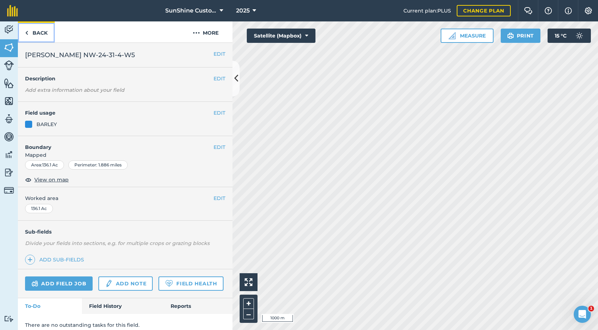
click at [36, 28] on link "Back" at bounding box center [36, 31] width 37 height 21
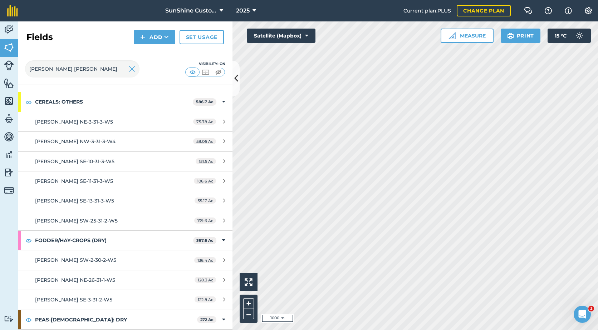
scroll to position [127, 0]
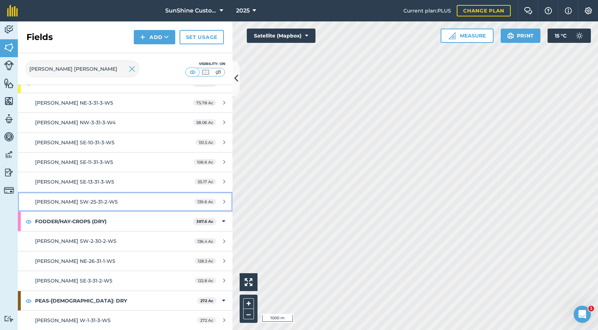
click at [112, 201] on div "[PERSON_NAME] SW-25-31-2-W5" at bounding box center [102, 202] width 134 height 8
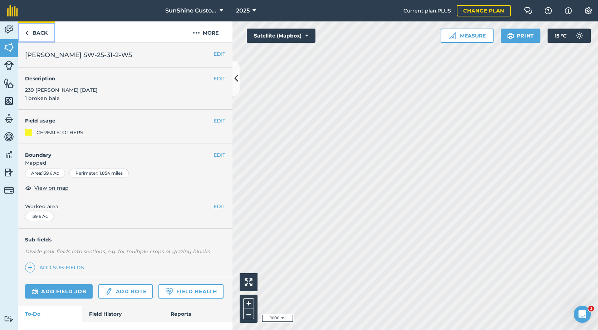
click at [33, 33] on link "Back" at bounding box center [36, 31] width 37 height 21
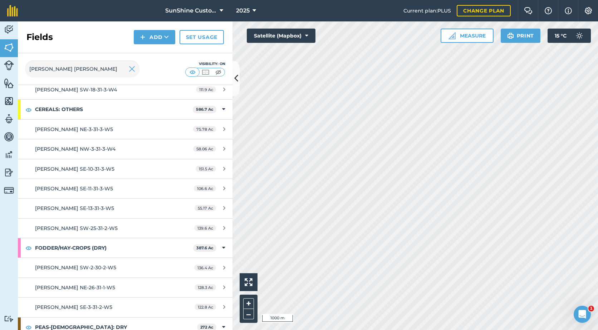
scroll to position [55, 0]
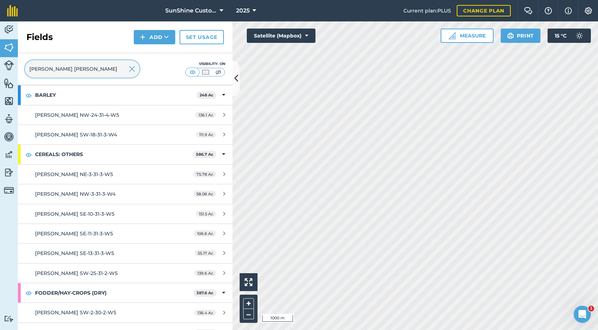
drag, startPoint x: 75, startPoint y: 64, endPoint x: 24, endPoint y: 67, distance: 50.9
click at [24, 67] on div "[PERSON_NAME] [PERSON_NAME] Visibility: On" at bounding box center [125, 69] width 215 height 32
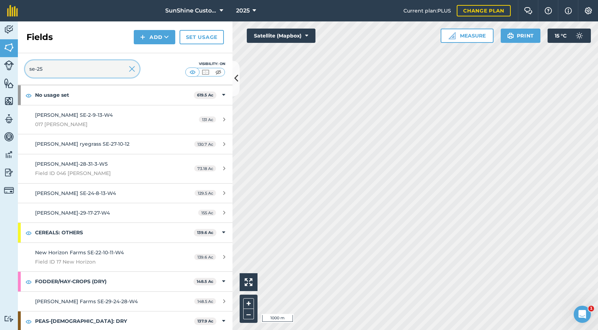
scroll to position [0, 0]
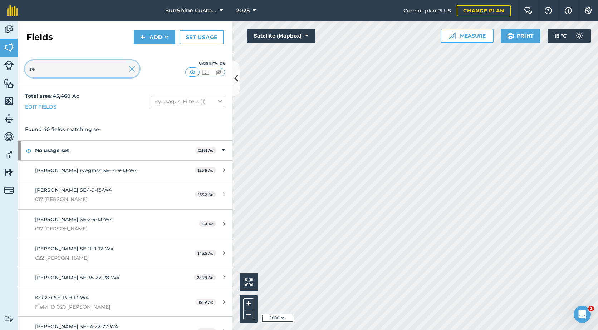
type input "s"
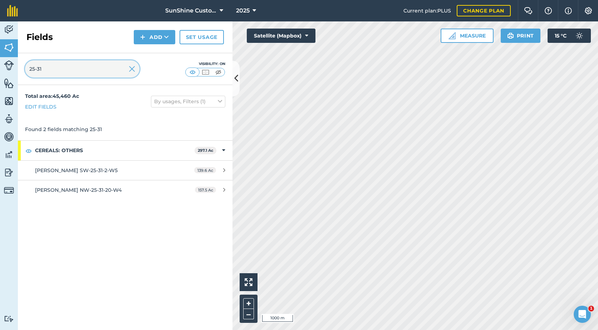
type input "25-31"
drag, startPoint x: 132, startPoint y: 69, endPoint x: 83, endPoint y: 70, distance: 49.0
click at [132, 69] on img at bounding box center [132, 69] width 6 height 9
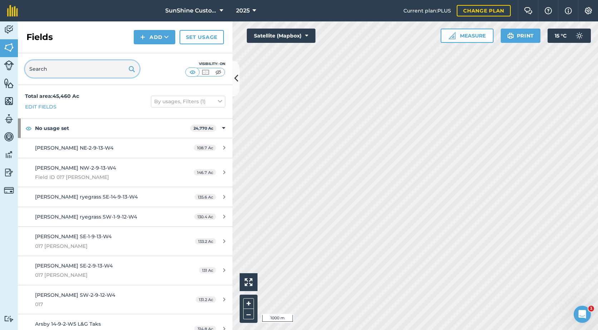
click at [63, 71] on input "text" at bounding box center [82, 68] width 114 height 17
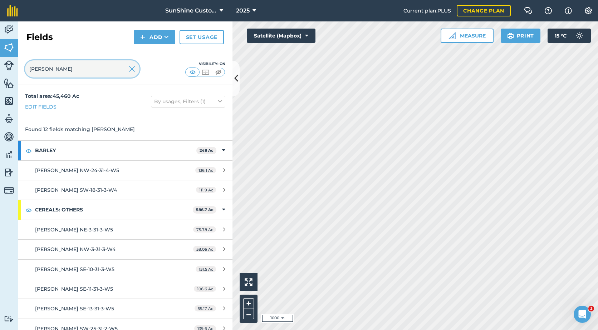
type input "[PERSON_NAME]"
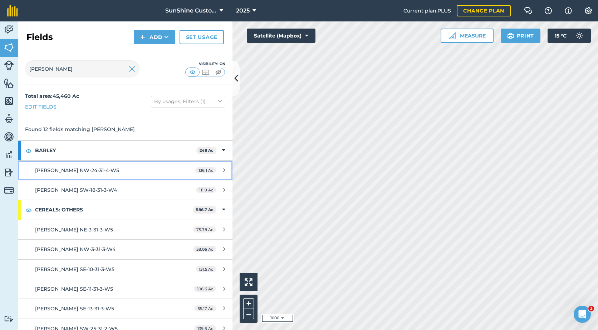
click at [119, 172] on div "[PERSON_NAME] NW-24-31-4-W5" at bounding box center [102, 171] width 134 height 8
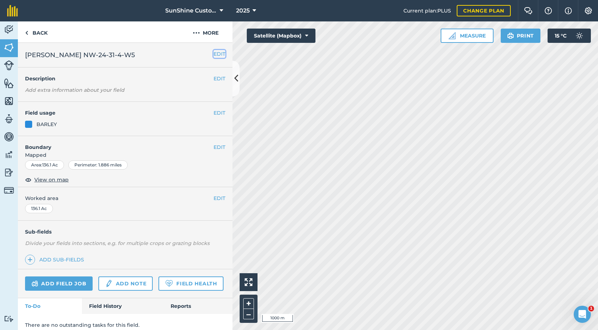
click at [213, 56] on button "EDIT" at bounding box center [219, 54] width 12 height 8
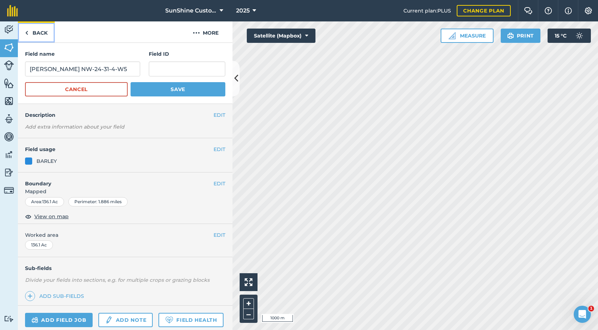
click at [28, 32] on img at bounding box center [26, 33] width 3 height 9
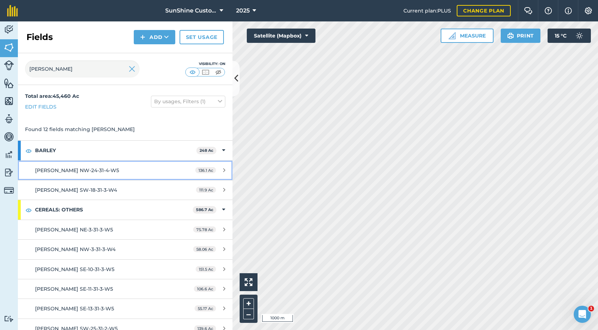
click at [81, 169] on span "[PERSON_NAME] NW-24-31-4-W5" at bounding box center [77, 170] width 84 height 6
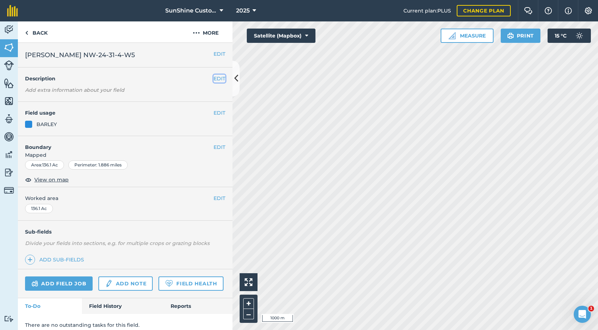
click at [213, 80] on button "EDIT" at bounding box center [219, 79] width 12 height 8
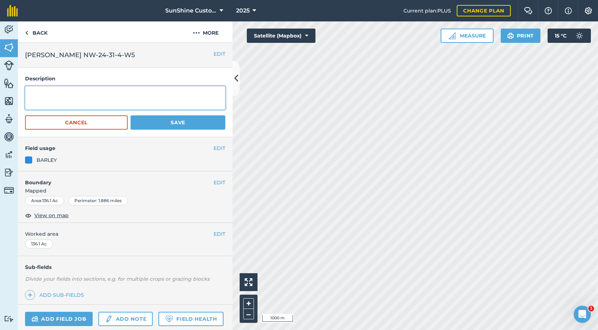
click at [57, 92] on textarea at bounding box center [125, 98] width 200 height 24
type textarea "184 [PERSON_NAME]"
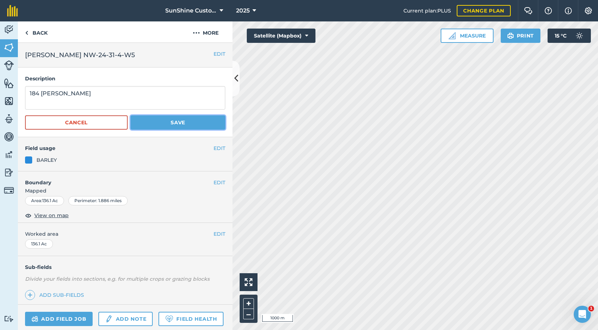
click at [154, 126] on button "Save" at bounding box center [178, 122] width 95 height 14
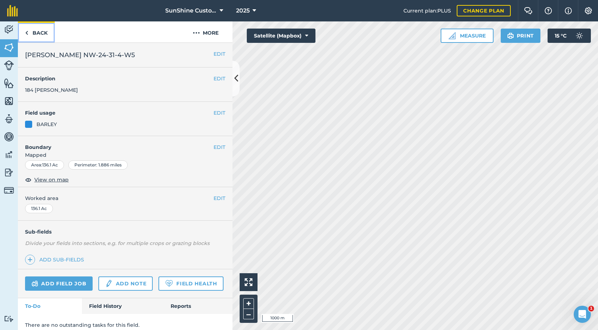
click at [31, 33] on link "Back" at bounding box center [36, 31] width 37 height 21
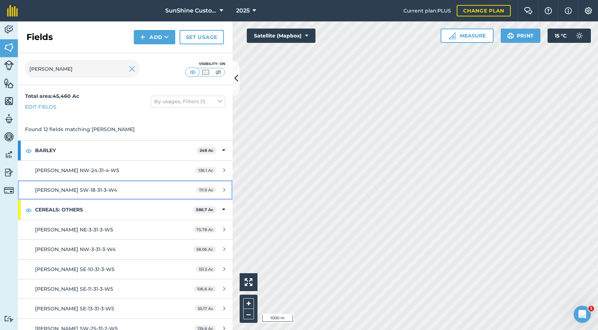
click at [78, 190] on span "[PERSON_NAME] SW-18-31-3-W4" at bounding box center [76, 190] width 82 height 6
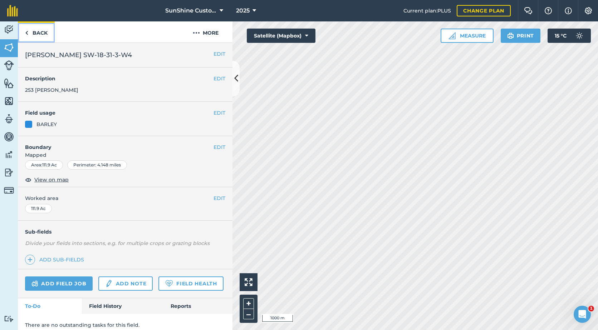
click at [38, 36] on link "Back" at bounding box center [36, 31] width 37 height 21
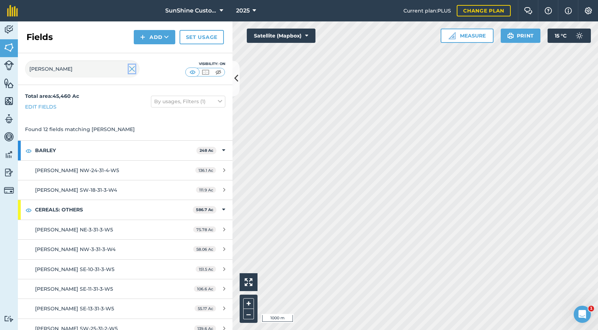
click at [133, 70] on img at bounding box center [132, 69] width 6 height 9
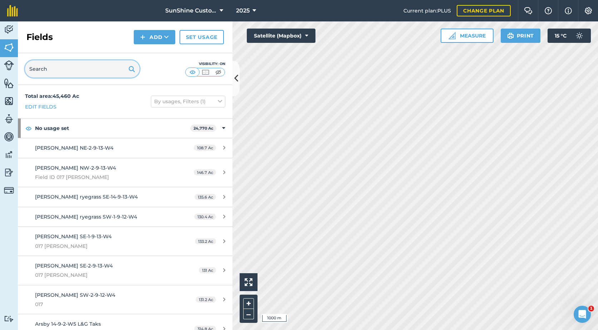
drag, startPoint x: 95, startPoint y: 72, endPoint x: 91, endPoint y: 70, distance: 4.3
click at [94, 72] on input "text" at bounding box center [82, 68] width 114 height 17
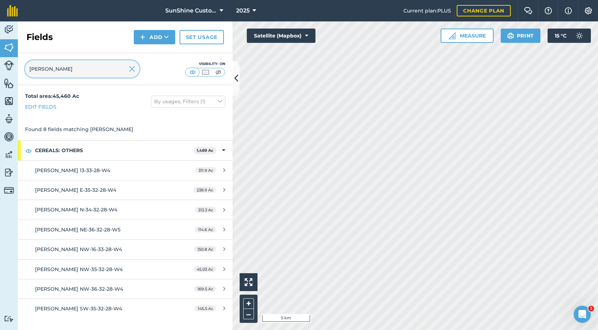
drag, startPoint x: 42, startPoint y: 68, endPoint x: -1, endPoint y: 68, distance: 43.6
click at [0, 68] on html "SunShine Custom Farming LTD. 2025 Current plan : PLUS Change plan Farm Chat Hel…" at bounding box center [299, 165] width 598 height 330
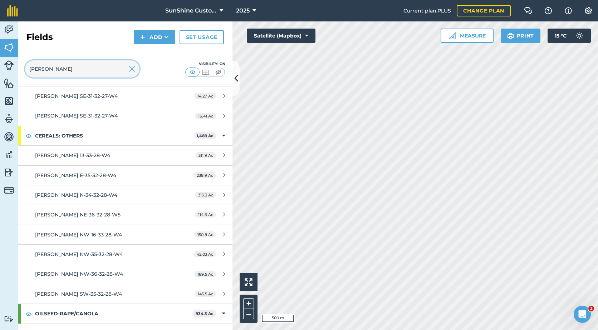
scroll to position [254, 0]
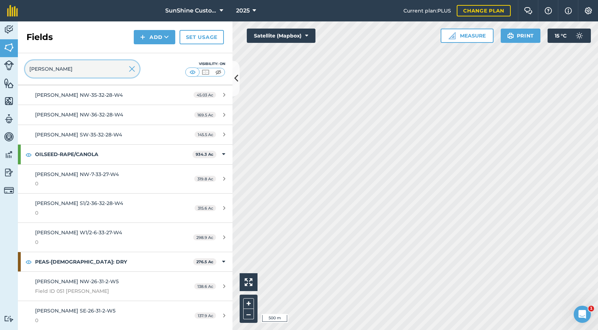
type input "[PERSON_NAME]"
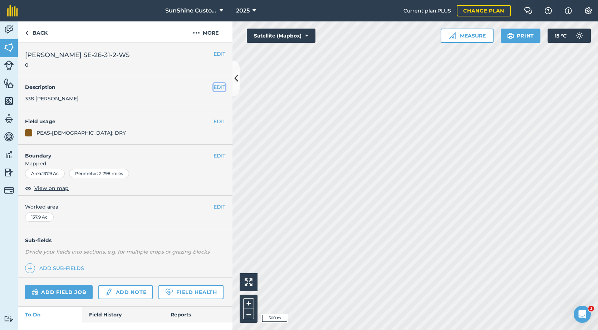
click at [213, 87] on button "EDIT" at bounding box center [219, 87] width 12 height 8
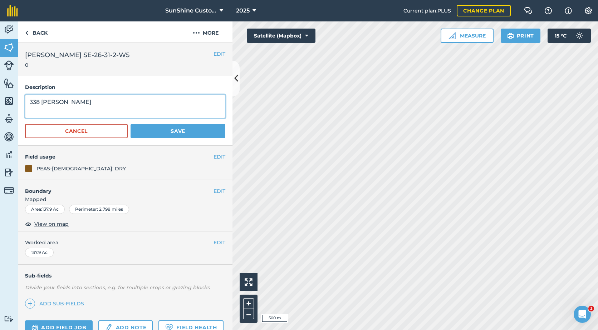
drag, startPoint x: 66, startPoint y: 103, endPoint x: 8, endPoint y: 99, distance: 58.0
click at [8, 99] on div "Activity Fields Livestock Features Maps Team Vehicles Data Reporting Billing Tu…" at bounding box center [299, 175] width 598 height 309
click at [153, 100] on textarea "338 [PERSON_NAME]" at bounding box center [125, 107] width 200 height 24
click at [25, 31] on link "Back" at bounding box center [36, 31] width 37 height 21
click at [30, 32] on link "Back" at bounding box center [36, 31] width 37 height 21
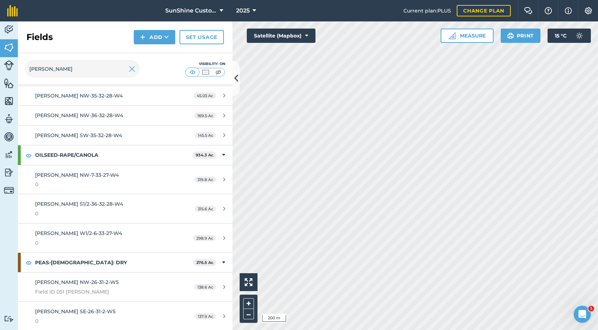
scroll to position [254, 0]
click at [126, 310] on div "[PERSON_NAME] SE-26-31-2-W5 0" at bounding box center [102, 316] width 134 height 18
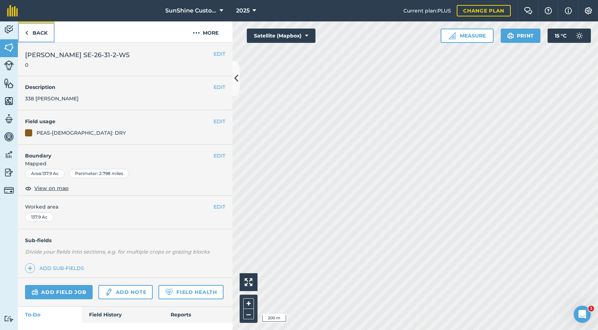
click at [32, 39] on link "Back" at bounding box center [36, 31] width 37 height 21
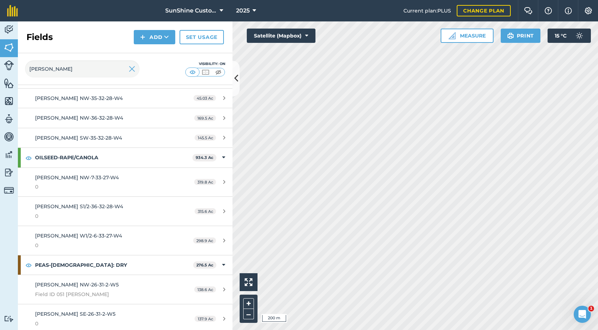
scroll to position [254, 0]
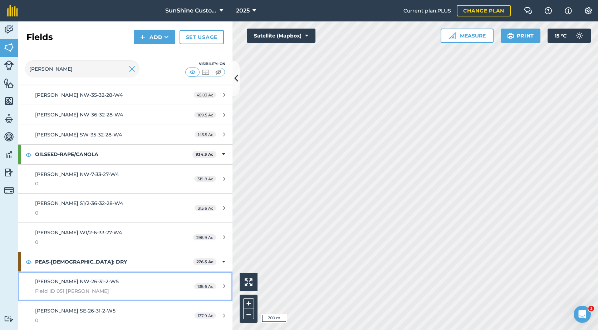
click at [89, 286] on div "[PERSON_NAME] NW-26-31-2-W5 Field ID 051 [PERSON_NAME]" at bounding box center [102, 287] width 134 height 18
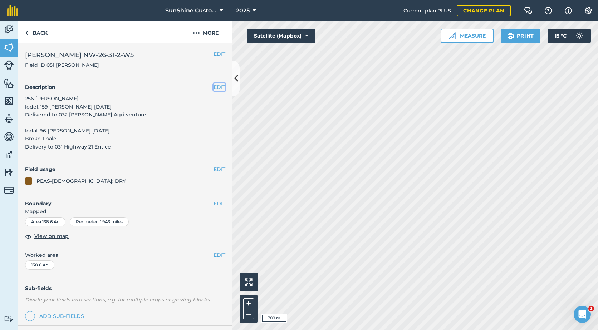
click at [214, 85] on button "EDIT" at bounding box center [219, 87] width 12 height 8
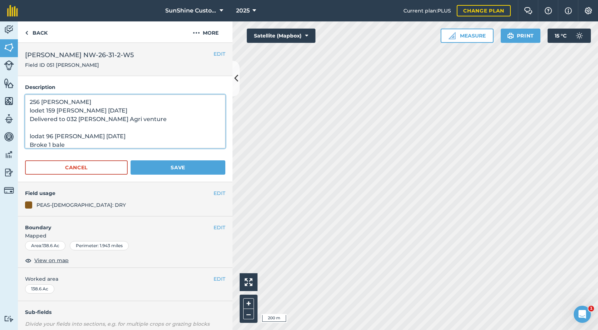
drag, startPoint x: 146, startPoint y: 143, endPoint x: 21, endPoint y: 95, distance: 134.1
click at [21, 95] on div "Description 256 [PERSON_NAME] lodet 159 [PERSON_NAME] [DATE] Delivered to 032 […" at bounding box center [125, 129] width 215 height 106
type textarea "Delivery to 031 Highway 21 Entice"
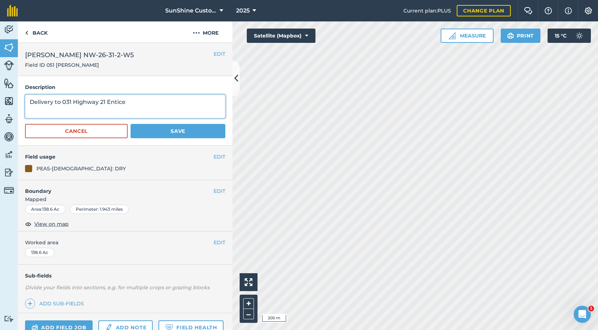
drag, startPoint x: 167, startPoint y: 113, endPoint x: -1, endPoint y: 79, distance: 171.5
click at [0, 79] on html "SunShine Custom Farming LTD. 2025 Current plan : PLUS Change plan Farm Chat Hel…" at bounding box center [299, 165] width 598 height 330
click at [53, 101] on textarea at bounding box center [125, 107] width 200 height 24
type textarea "332 [PERSON_NAME]"
click at [144, 131] on button "Save" at bounding box center [178, 131] width 95 height 14
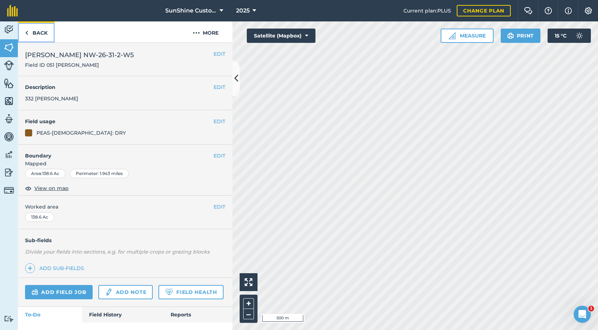
click at [48, 33] on link "Back" at bounding box center [36, 31] width 37 height 21
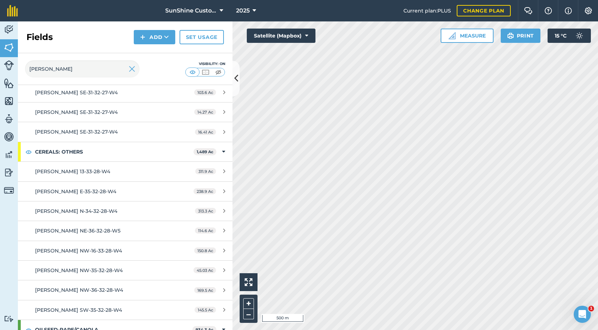
scroll to position [107, 0]
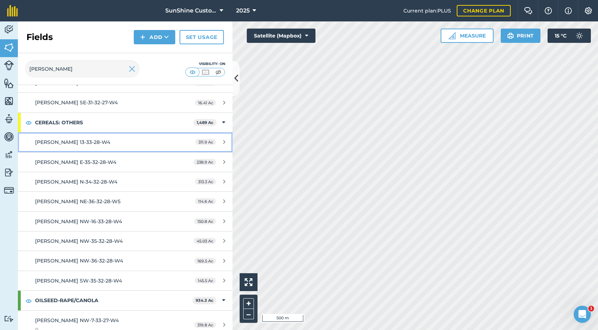
click at [129, 141] on div "[PERSON_NAME] 13-33-28-W4" at bounding box center [102, 142] width 134 height 8
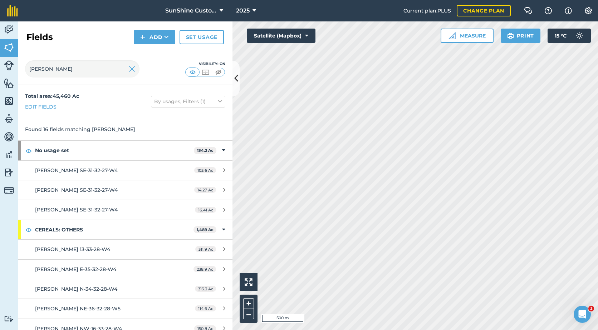
scroll to position [36, 0]
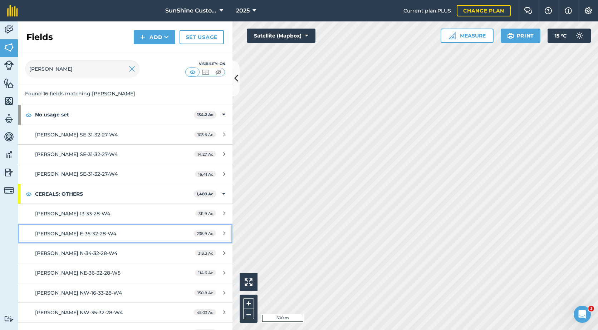
click at [99, 234] on span "[PERSON_NAME] E-35-32-28-W4" at bounding box center [75, 234] width 81 height 6
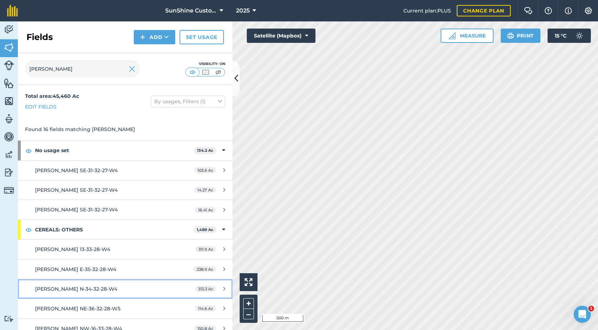
click at [104, 291] on div "[PERSON_NAME] N-34-32-28-W4" at bounding box center [102, 289] width 134 height 8
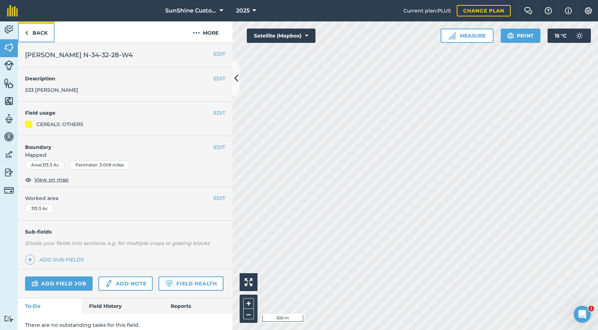
click at [35, 32] on link "Back" at bounding box center [36, 31] width 37 height 21
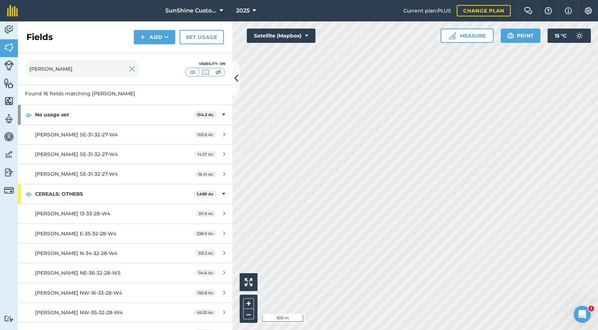
scroll to position [72, 0]
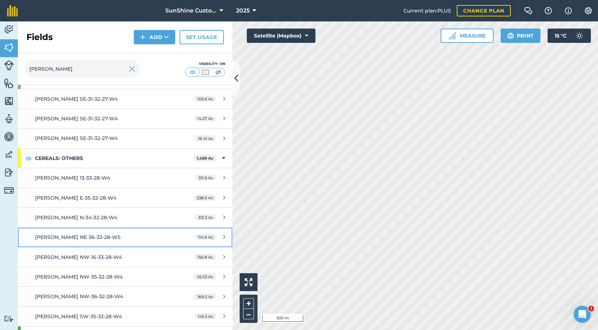
click at [110, 234] on div "[PERSON_NAME] NE-36-32-28-W5" at bounding box center [102, 237] width 134 height 8
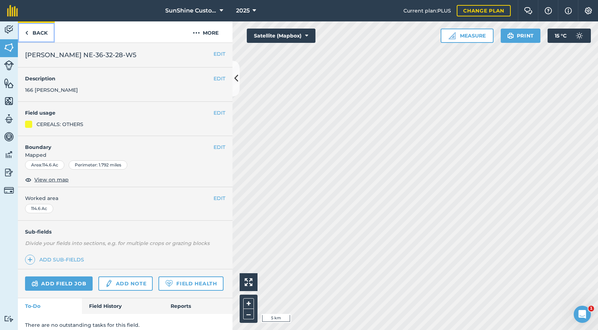
click at [34, 35] on link "Back" at bounding box center [36, 31] width 37 height 21
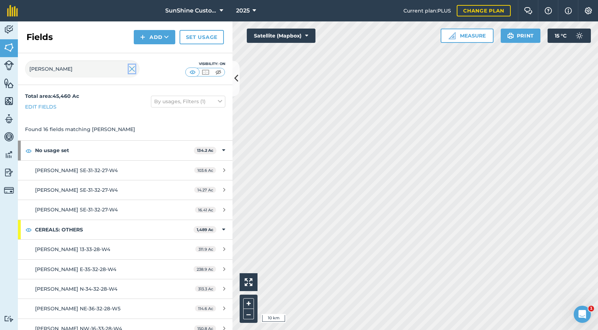
click at [131, 67] on img at bounding box center [132, 69] width 6 height 9
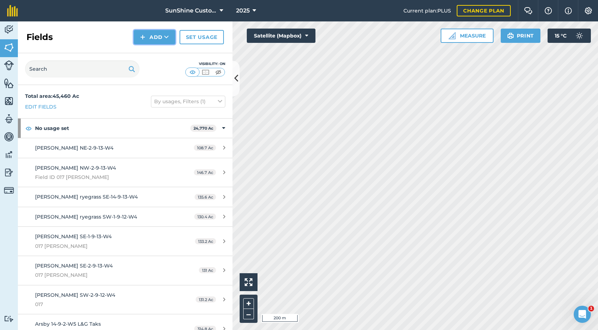
click at [149, 38] on button "Add" at bounding box center [154, 37] width 41 height 14
click at [159, 53] on link "Draw" at bounding box center [154, 53] width 39 height 16
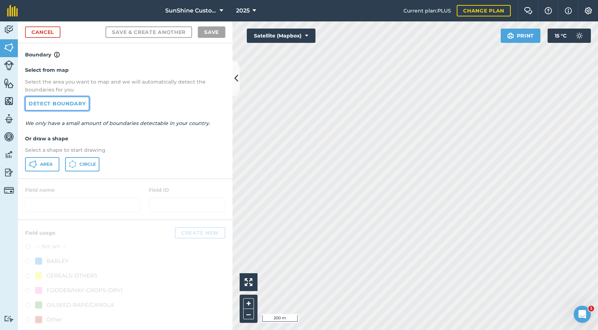
click at [73, 104] on link "Detect boundary" at bounding box center [57, 104] width 64 height 14
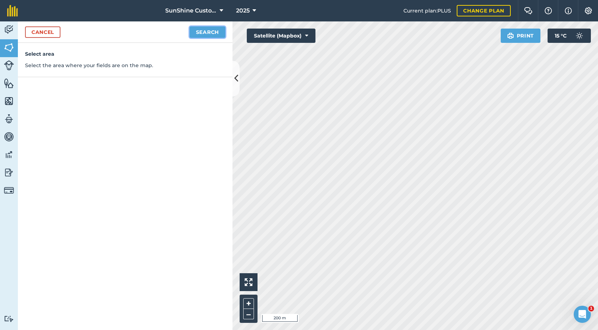
click at [209, 36] on button "Search" at bounding box center [208, 31] width 36 height 11
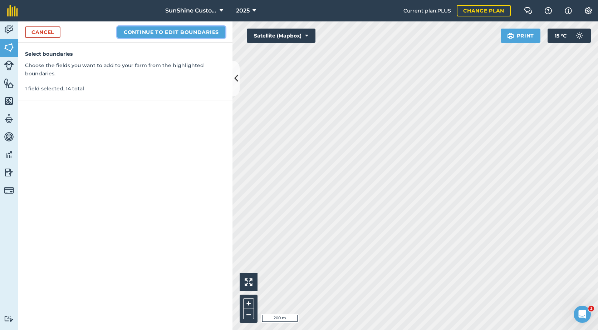
click at [164, 32] on button "Continue to edit boundaries" at bounding box center [171, 31] width 108 height 11
click at [178, 31] on button "Continue to name fields" at bounding box center [179, 31] width 93 height 11
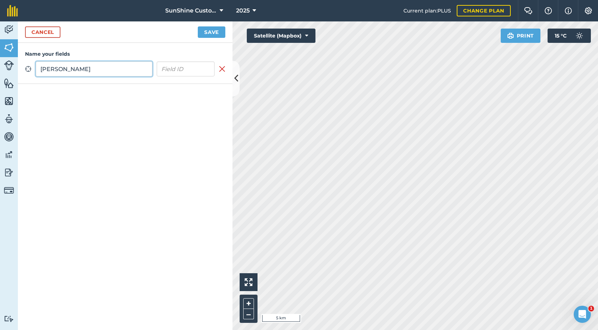
click at [107, 69] on input "[PERSON_NAME]" at bounding box center [94, 69] width 117 height 15
click at [115, 73] on input "[PERSON_NAME]" at bounding box center [94, 69] width 117 height 15
type input "[PERSON_NAME] NE-11-32-3-W5"
click at [220, 30] on button "Save" at bounding box center [212, 31] width 28 height 11
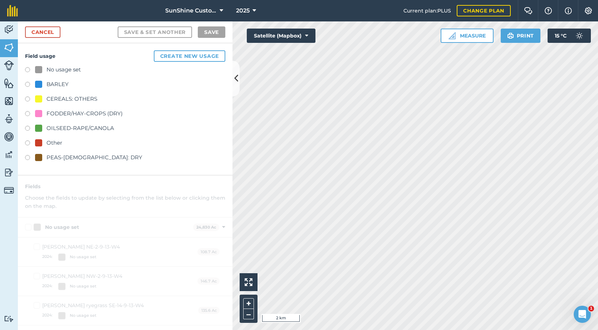
click at [64, 116] on div "FODDER/HAY-CROPS (DRY)" at bounding box center [84, 113] width 76 height 9
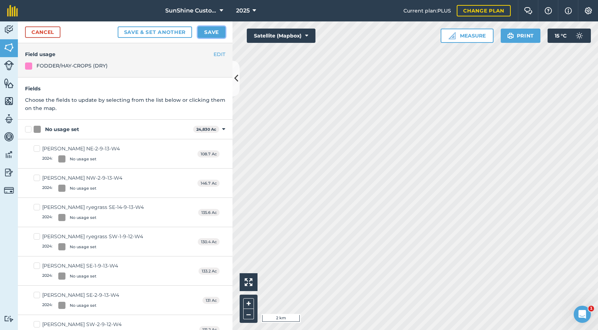
click at [216, 31] on button "Save" at bounding box center [212, 31] width 28 height 11
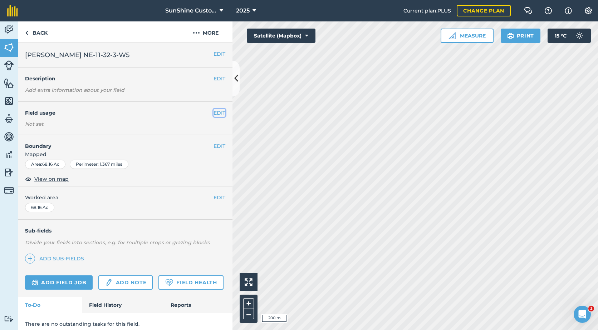
click at [213, 114] on button "EDIT" at bounding box center [219, 113] width 12 height 8
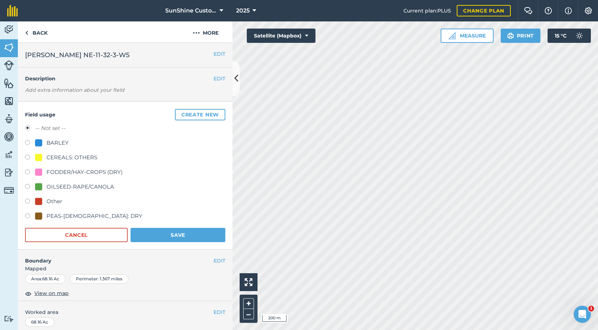
click at [55, 168] on div "FODDER/HAY-CROPS (DRY)" at bounding box center [84, 172] width 76 height 9
radio input "true"
radio input "false"
click at [153, 240] on button "Save" at bounding box center [178, 235] width 95 height 14
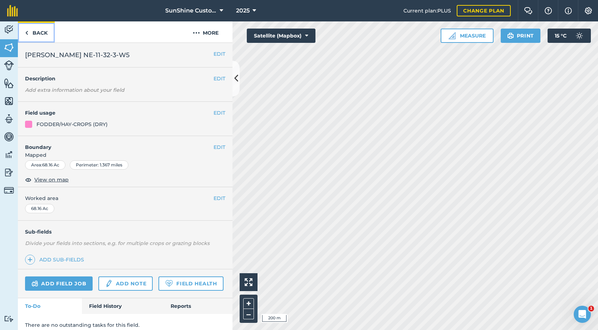
click at [38, 32] on link "Back" at bounding box center [36, 31] width 37 height 21
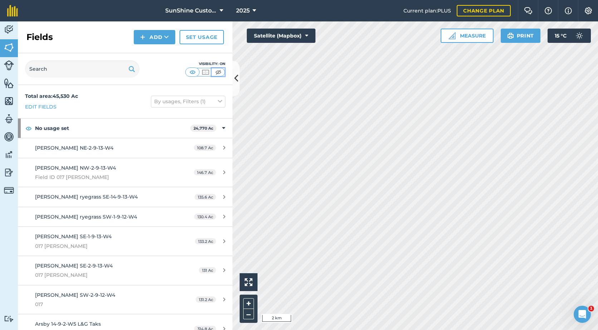
click at [217, 71] on img at bounding box center [218, 72] width 9 height 7
click at [159, 41] on button "Add" at bounding box center [154, 37] width 41 height 14
click at [162, 57] on link "Draw" at bounding box center [154, 53] width 39 height 16
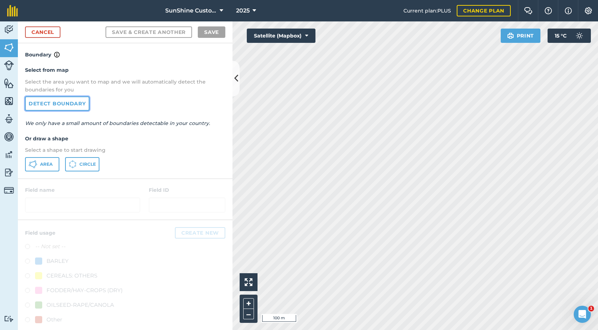
click at [60, 105] on link "Detect boundary" at bounding box center [57, 104] width 64 height 14
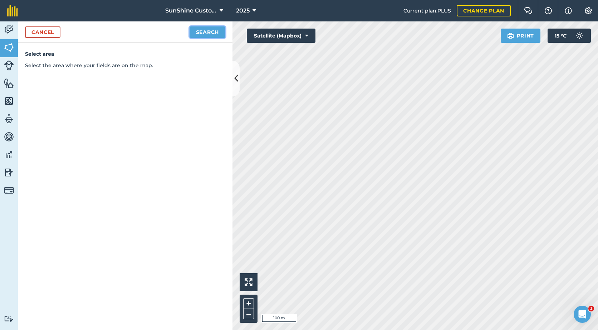
click at [212, 36] on button "Search" at bounding box center [208, 31] width 36 height 11
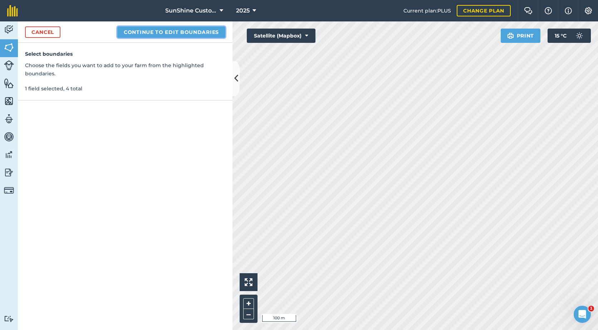
click at [184, 29] on button "Continue to edit boundaries" at bounding box center [171, 31] width 108 height 11
click at [184, 29] on button "Continue to name fields" at bounding box center [179, 31] width 93 height 11
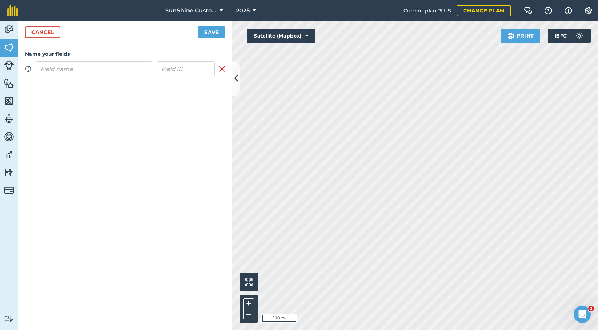
click at [105, 66] on input "text" at bounding box center [94, 69] width 117 height 15
type input "[PERSON_NAME] SW-34-30-2-W5"
click at [198, 34] on button "Save" at bounding box center [212, 31] width 28 height 11
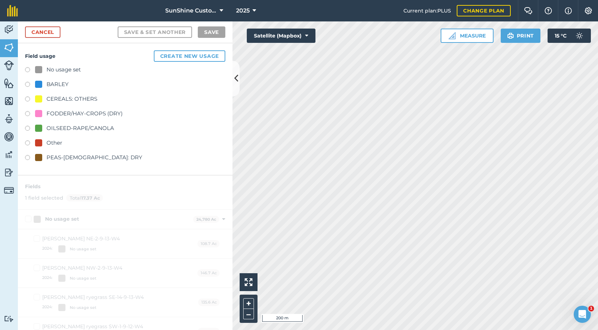
click at [64, 112] on div "FODDER/HAY-CROPS (DRY)" at bounding box center [84, 113] width 76 height 9
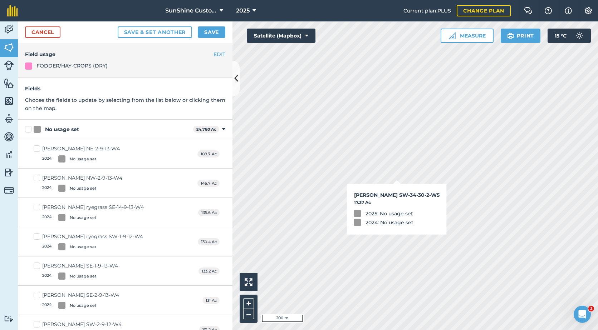
checkbox input "true"
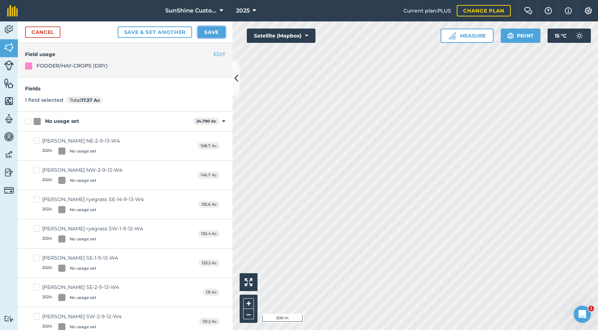
click at [213, 33] on button "Save" at bounding box center [212, 31] width 28 height 11
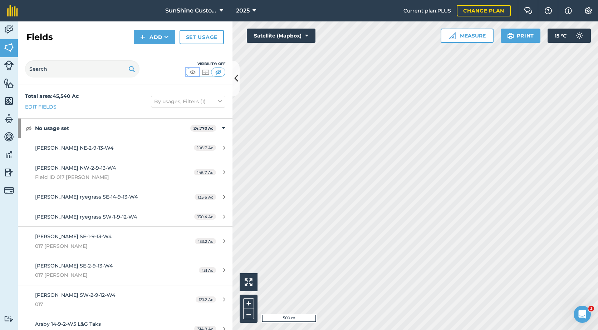
click at [194, 72] on img at bounding box center [192, 72] width 9 height 7
click at [221, 76] on div at bounding box center [205, 72] width 39 height 9
click at [218, 72] on img at bounding box center [218, 72] width 9 height 7
click at [166, 38] on icon at bounding box center [166, 37] width 5 height 7
click at [191, 72] on img at bounding box center [192, 72] width 9 height 7
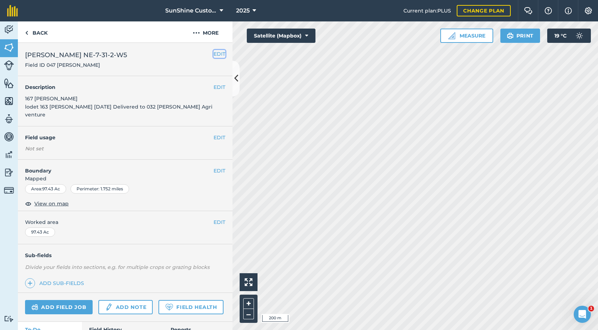
click at [213, 55] on button "EDIT" at bounding box center [219, 54] width 12 height 8
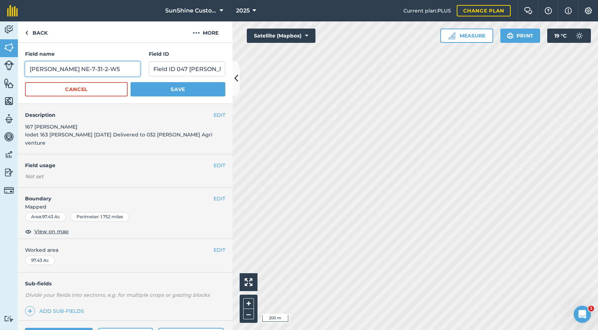
drag, startPoint x: 47, startPoint y: 70, endPoint x: 23, endPoint y: 71, distance: 24.4
click at [23, 71] on div "Field name [PERSON_NAME] NE-7-31-2-W5 Field ID Field ID 047 [PERSON_NAME] Cance…" at bounding box center [125, 73] width 215 height 61
type input "[PERSON_NAME] NE-7-31-2-W5"
click at [209, 135] on div "EDIT Description 167 [PERSON_NAME] lodet 163 [PERSON_NAME] [DATE] Delivered to …" at bounding box center [125, 129] width 215 height 50
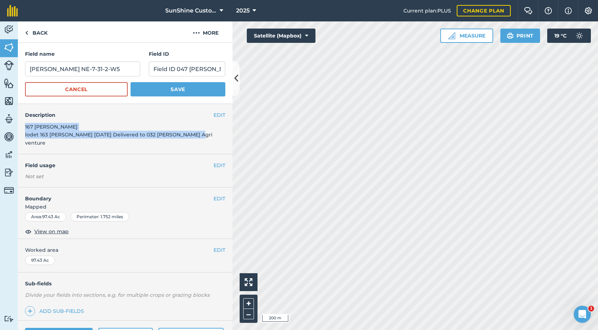
drag, startPoint x: 208, startPoint y: 135, endPoint x: 22, endPoint y: 125, distance: 186.2
click at [22, 125] on div "EDIT Description 167 [PERSON_NAME] lodet 163 [PERSON_NAME] [DATE] Delivered to …" at bounding box center [125, 129] width 215 height 50
click at [192, 95] on button "Save" at bounding box center [178, 89] width 95 height 14
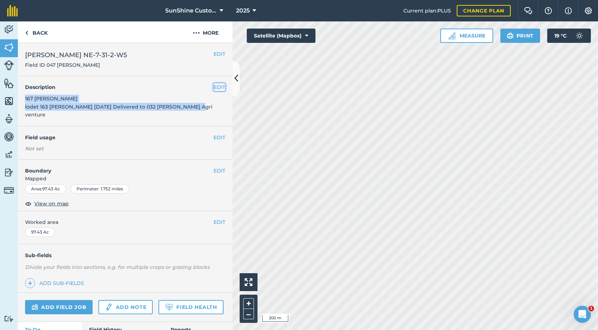
click at [213, 88] on button "EDIT" at bounding box center [219, 87] width 12 height 8
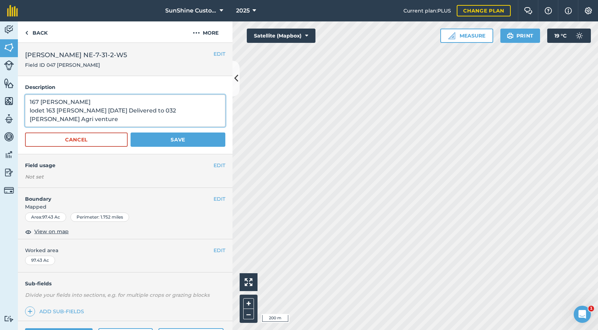
drag, startPoint x: 131, startPoint y: 117, endPoint x: 23, endPoint y: 102, distance: 108.3
click at [23, 102] on div "Description 167 [PERSON_NAME] lodet 163 [PERSON_NAME] [DATE] Delivered to 032 […" at bounding box center [125, 115] width 215 height 78
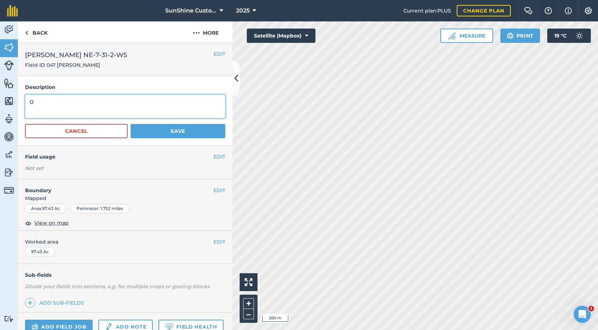
type textarea "0"
click at [143, 128] on button "Save" at bounding box center [178, 131] width 95 height 14
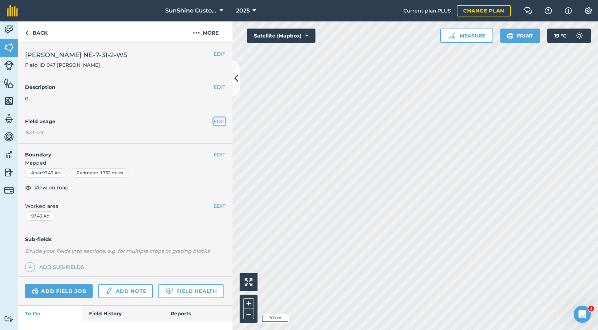
click at [213, 123] on button "EDIT" at bounding box center [219, 122] width 12 height 8
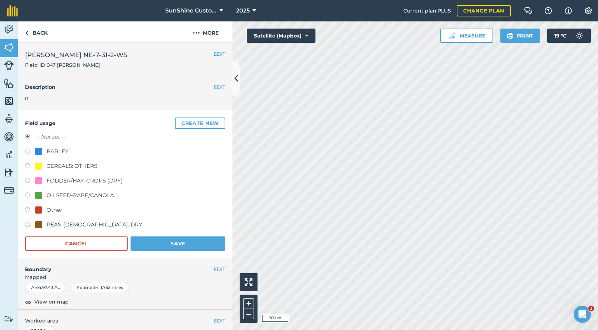
click at [38, 181] on div at bounding box center [38, 180] width 7 height 7
radio input "true"
radio input "false"
click at [145, 246] on button "Save" at bounding box center [178, 244] width 95 height 14
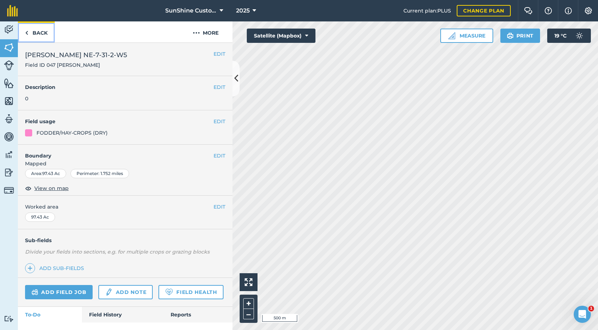
drag, startPoint x: 31, startPoint y: 34, endPoint x: 40, endPoint y: 33, distance: 9.0
click at [31, 34] on link "Back" at bounding box center [36, 31] width 37 height 21
click at [45, 32] on link "Back" at bounding box center [36, 31] width 37 height 21
click at [217, 55] on button "EDIT" at bounding box center [219, 54] width 12 height 8
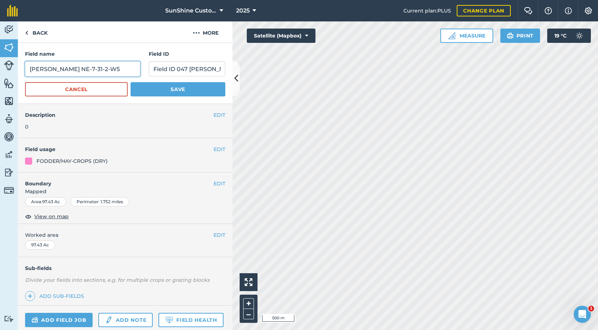
drag, startPoint x: 60, startPoint y: 68, endPoint x: 8, endPoint y: 71, distance: 52.7
click at [8, 71] on div "Activity Fields Livestock Features Maps Team Vehicles Data Reporting Billing Tu…" at bounding box center [299, 175] width 598 height 309
type input "[PERSON_NAME] NE-7-31-2-W5"
click at [153, 90] on button "Save" at bounding box center [178, 89] width 95 height 14
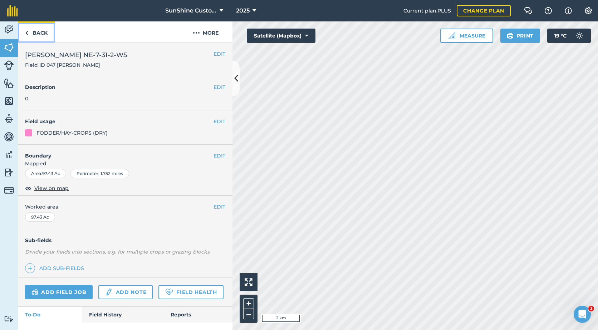
click at [26, 35] on img at bounding box center [26, 33] width 3 height 9
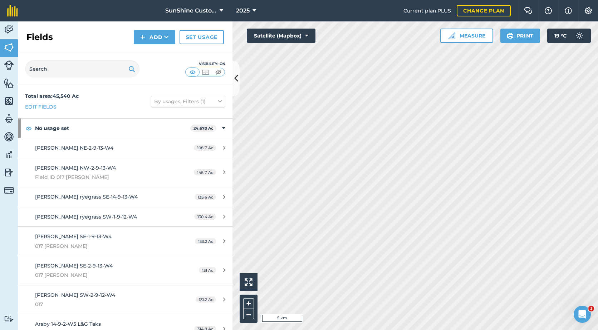
click at [427, 330] on html "SunShine Custom Farming LTD. 2025 Current plan : PLUS Change plan Farm Chat Hel…" at bounding box center [299, 165] width 598 height 330
click at [168, 33] on button "Add" at bounding box center [154, 37] width 41 height 14
click at [155, 51] on link "Draw" at bounding box center [154, 53] width 39 height 16
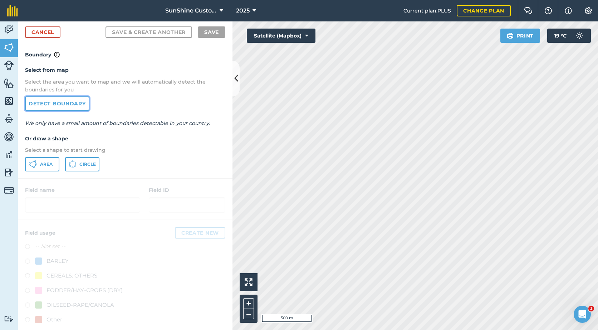
click at [57, 102] on link "Detect boundary" at bounding box center [57, 104] width 64 height 14
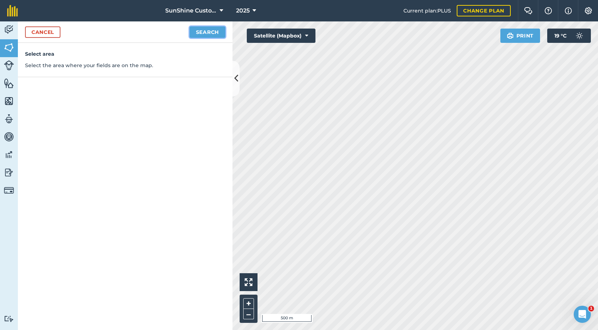
click at [210, 33] on button "Search" at bounding box center [208, 31] width 36 height 11
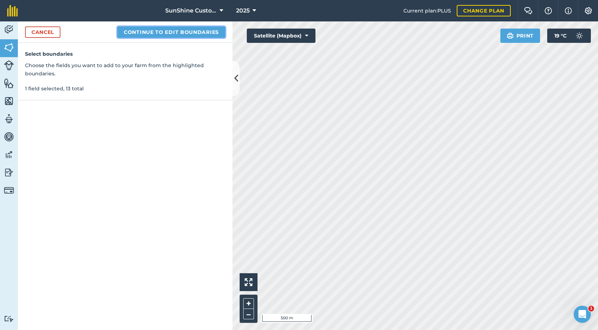
click at [160, 31] on button "Continue to edit boundaries" at bounding box center [171, 31] width 108 height 11
click at [159, 31] on button "Continue to name fields" at bounding box center [179, 31] width 93 height 11
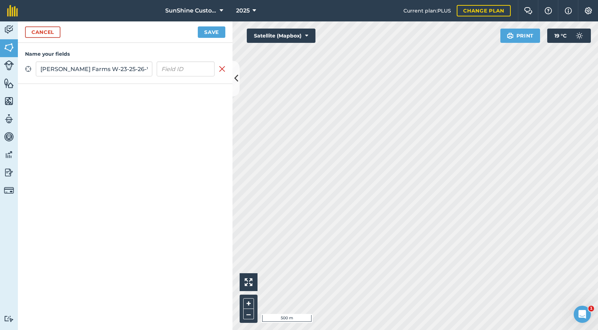
type input "[PERSON_NAME] Farms W-23-25-26-W4"
click at [207, 31] on button "Save" at bounding box center [212, 31] width 28 height 11
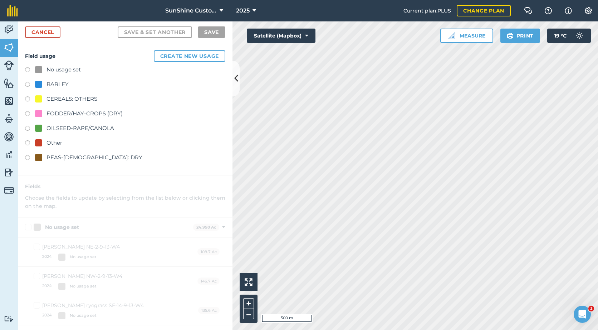
click at [28, 113] on label at bounding box center [30, 114] width 10 height 7
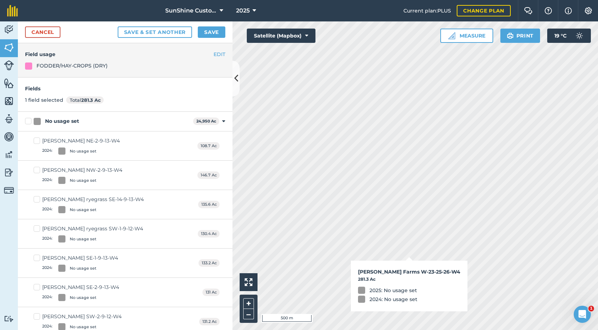
checkbox input "true"
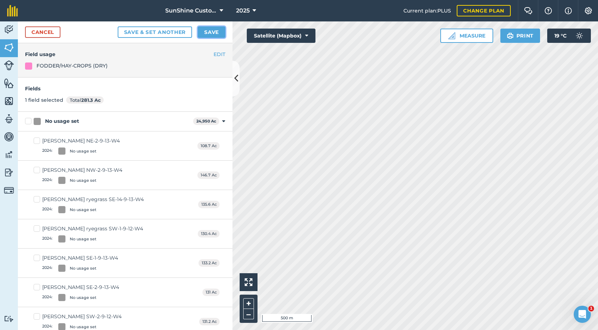
click at [212, 33] on button "Save" at bounding box center [212, 31] width 28 height 11
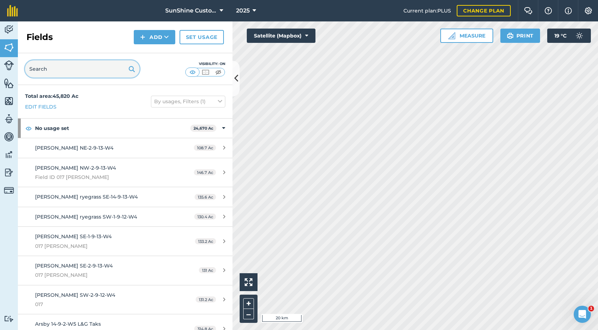
click at [91, 69] on input "text" at bounding box center [82, 68] width 114 height 17
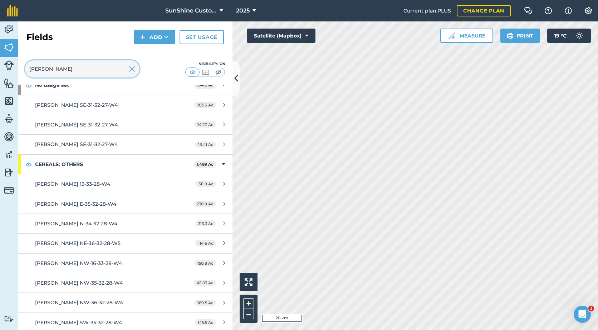
scroll to position [72, 0]
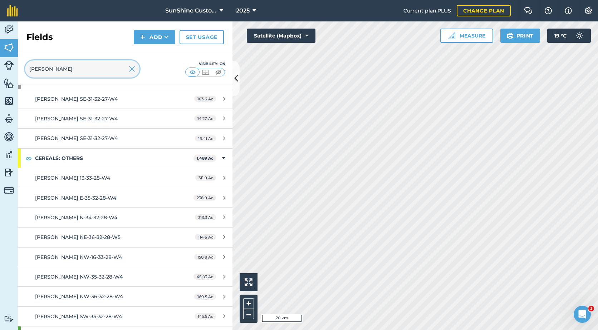
type input "[PERSON_NAME]"
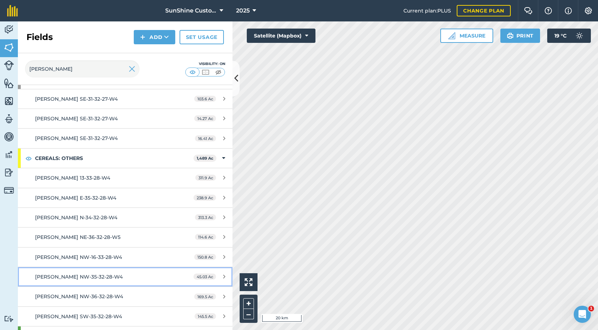
click at [106, 276] on span "[PERSON_NAME] NW-35-32-28-W4" at bounding box center [79, 277] width 88 height 6
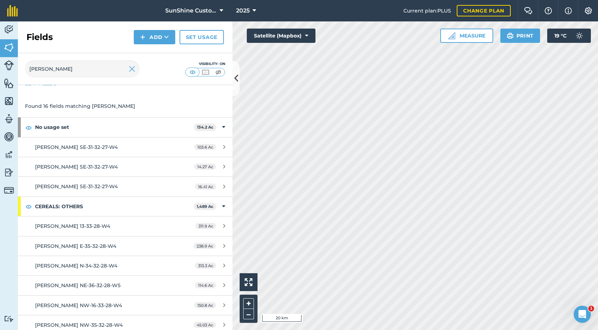
scroll to position [36, 0]
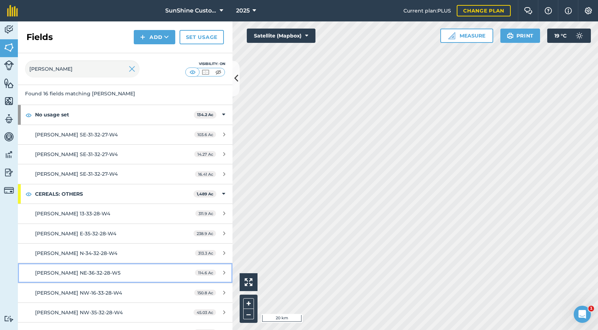
click at [100, 272] on span "[PERSON_NAME] NE-36-32-28-W5" at bounding box center [77, 273] width 85 height 6
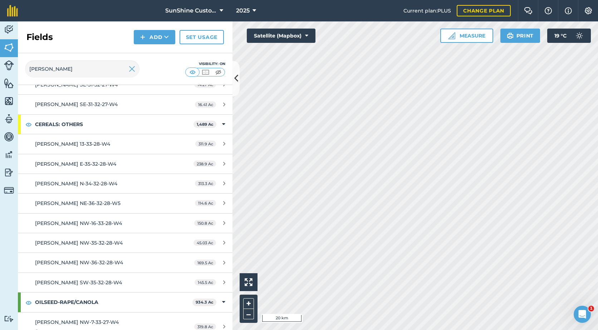
scroll to position [107, 0]
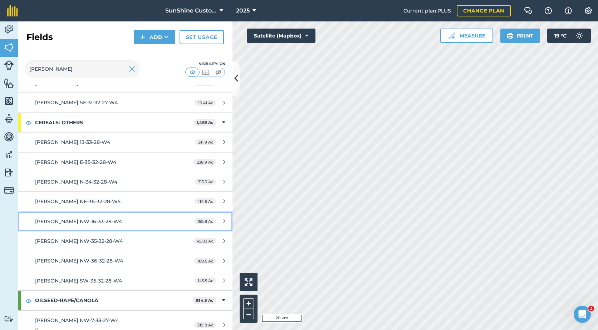
click at [195, 223] on span "150.8 Ac" at bounding box center [205, 221] width 22 height 6
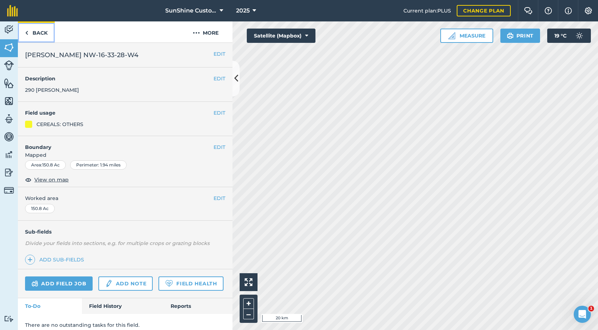
click at [33, 35] on link "Back" at bounding box center [36, 31] width 37 height 21
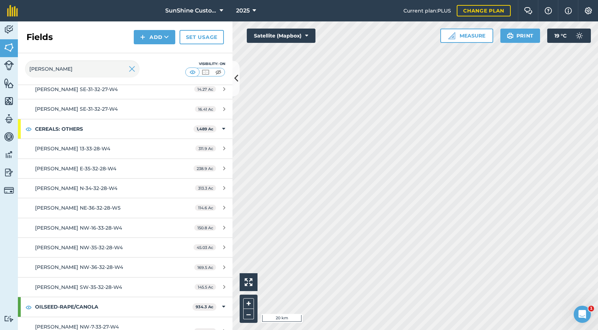
scroll to position [107, 0]
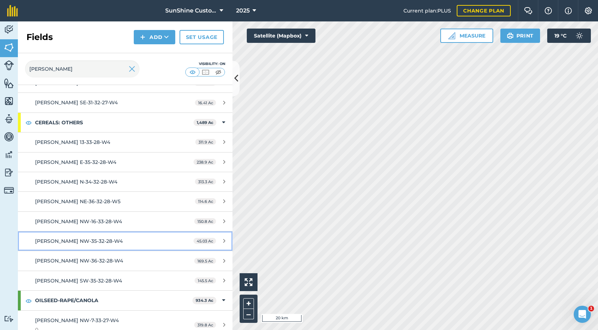
click at [201, 240] on span "45.03 Ac" at bounding box center [204, 241] width 23 height 6
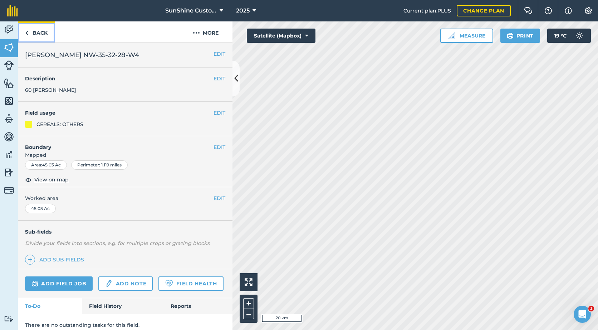
click at [42, 34] on link "Back" at bounding box center [36, 31] width 37 height 21
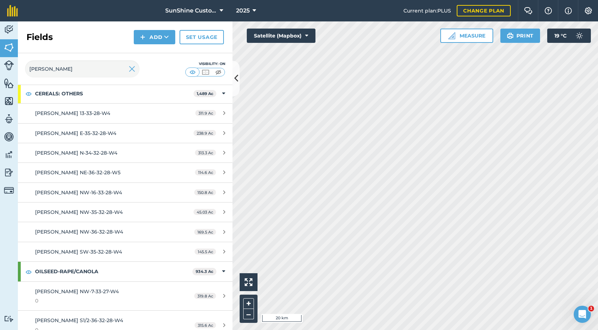
scroll to position [143, 0]
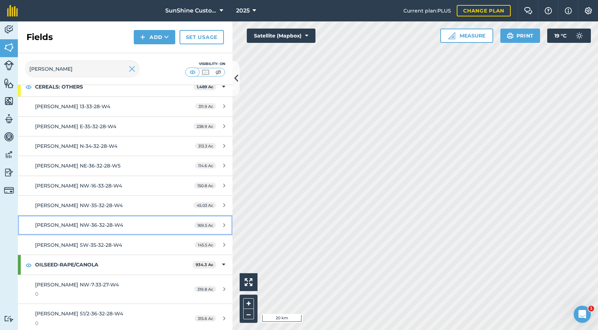
click at [99, 224] on span "[PERSON_NAME] NW-36-32-28-W4" at bounding box center [79, 225] width 88 height 6
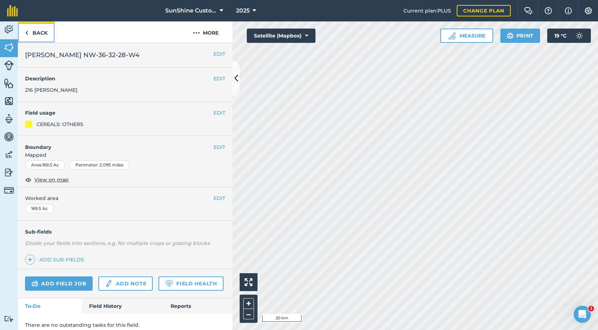
click at [33, 31] on link "Back" at bounding box center [36, 31] width 37 height 21
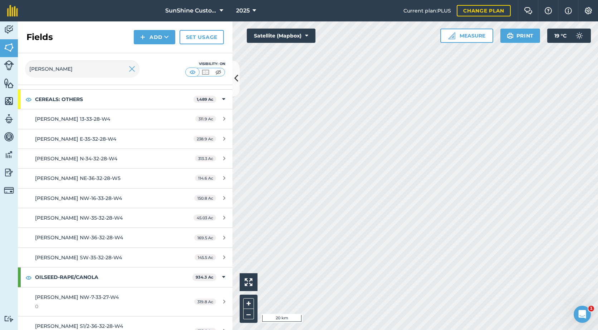
scroll to position [143, 0]
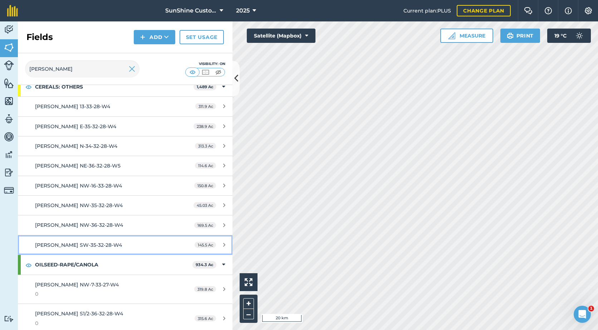
click at [127, 242] on div "[PERSON_NAME] SW-35-32-28-W4" at bounding box center [102, 245] width 134 height 8
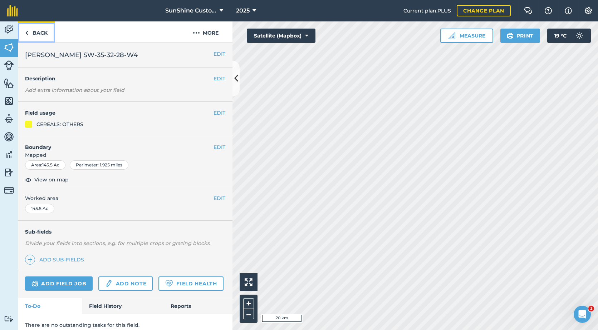
click at [36, 30] on link "Back" at bounding box center [36, 31] width 37 height 21
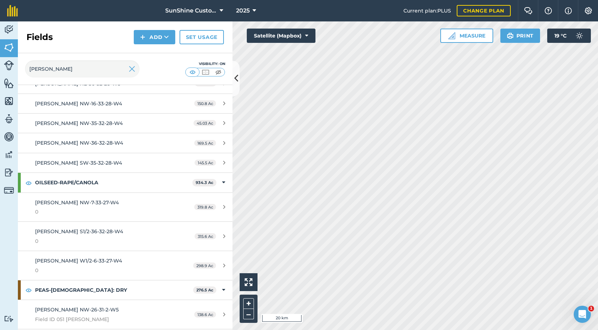
scroll to position [254, 0]
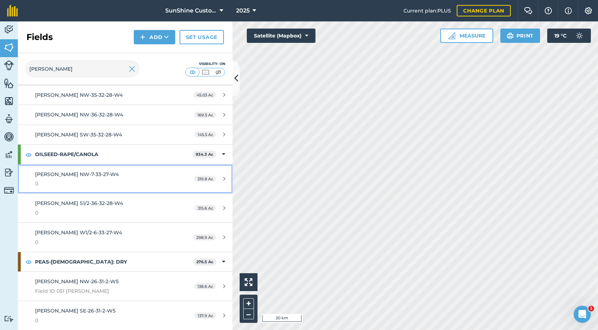
click at [138, 178] on div "[PERSON_NAME] NW-7-33-27-W4 0" at bounding box center [102, 180] width 134 height 18
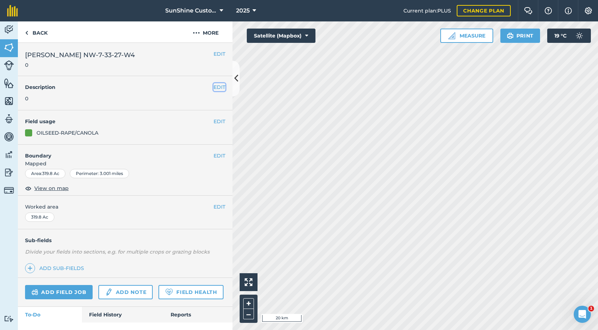
click at [213, 87] on button "EDIT" at bounding box center [219, 87] width 12 height 8
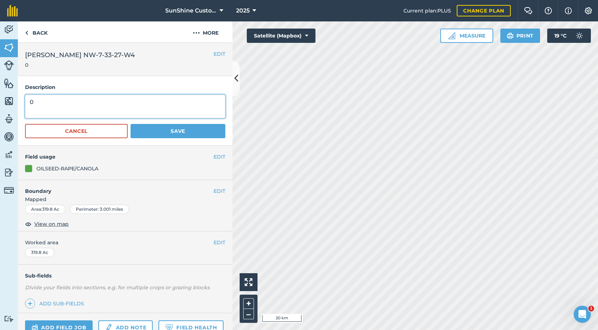
drag, startPoint x: 43, startPoint y: 104, endPoint x: 9, endPoint y: 106, distance: 34.0
click at [9, 106] on div "Activity Fields Livestock Features Maps Team Vehicles Data Reporting Billing Tu…" at bounding box center [299, 175] width 598 height 309
type textarea "1027 [PERSON_NAME]"
click at [157, 132] on button "Save" at bounding box center [178, 131] width 95 height 14
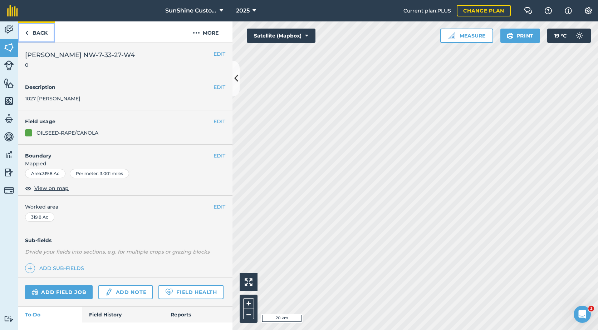
click at [27, 33] on img at bounding box center [26, 33] width 3 height 9
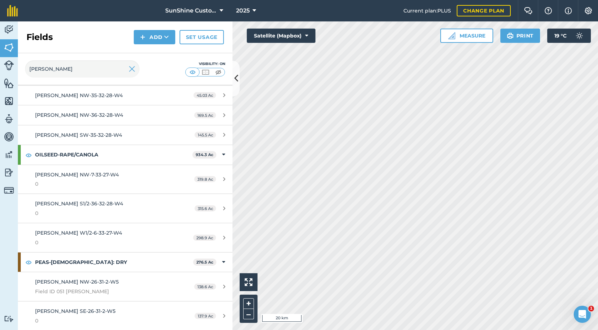
scroll to position [254, 0]
click at [104, 204] on span "[PERSON_NAME] S1/2-36-32-28-W4" at bounding box center [79, 203] width 88 height 6
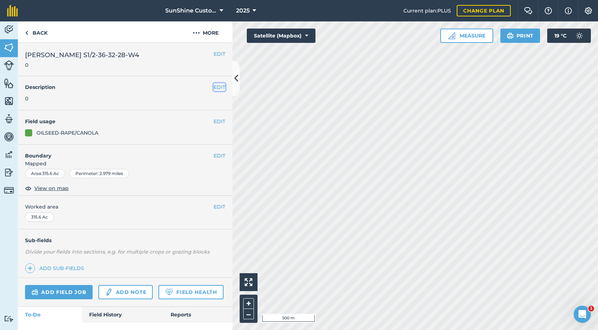
click at [216, 89] on button "EDIT" at bounding box center [219, 87] width 12 height 8
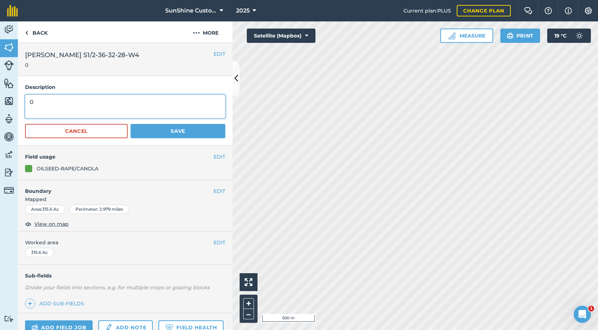
drag, startPoint x: 61, startPoint y: 99, endPoint x: 29, endPoint y: 105, distance: 32.4
click at [29, 105] on textarea "0" at bounding box center [125, 107] width 200 height 24
type textarea "572 [PERSON_NAME]"
click at [148, 134] on button "Save" at bounding box center [178, 131] width 95 height 14
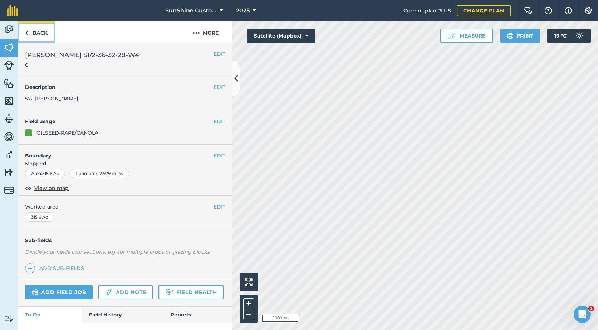
click at [33, 33] on link "Back" at bounding box center [36, 31] width 37 height 21
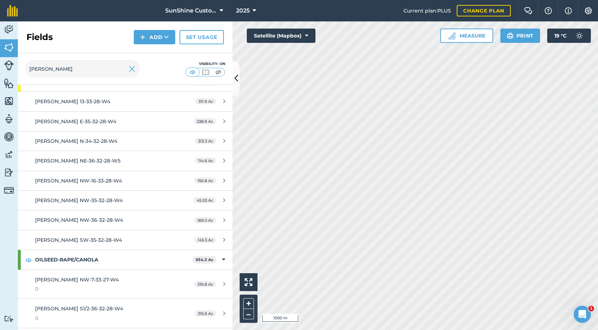
scroll to position [254, 0]
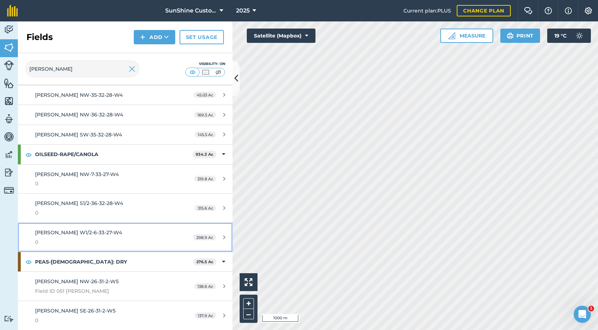
click at [96, 238] on div "[PERSON_NAME] W1/2-6-33-27-W4 0" at bounding box center [102, 238] width 134 height 18
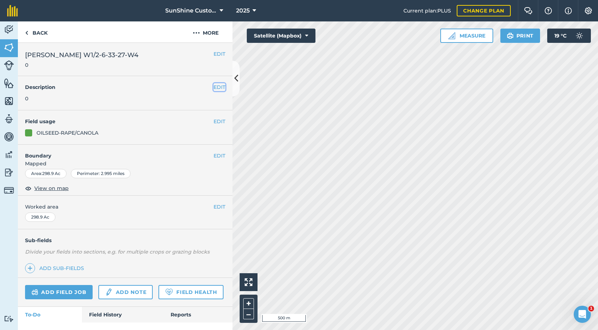
click at [213, 89] on button "EDIT" at bounding box center [219, 87] width 12 height 8
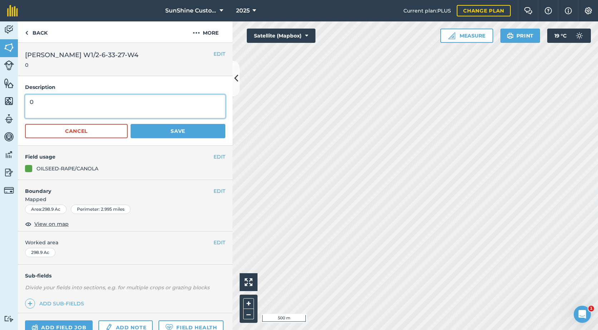
drag, startPoint x: 68, startPoint y: 97, endPoint x: 8, endPoint y: 101, distance: 59.8
click at [9, 102] on div "Activity Fields Livestock Features Maps Team Vehicles Data Reporting Billing Tu…" at bounding box center [299, 175] width 598 height 309
type textarea "b"
type textarea "649 [PERSON_NAME]"
click at [191, 133] on button "Save" at bounding box center [178, 131] width 95 height 14
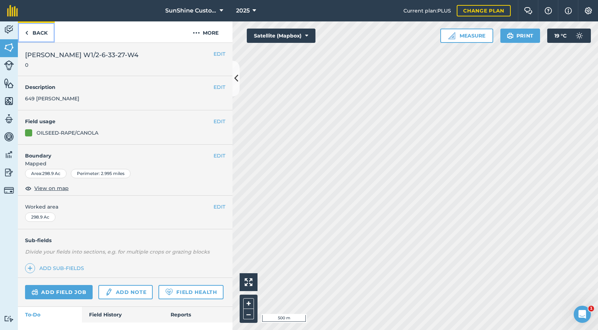
click at [29, 31] on link "Back" at bounding box center [36, 31] width 37 height 21
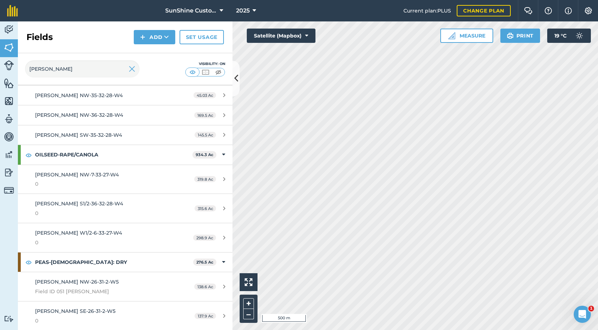
scroll to position [254, 0]
click at [97, 133] on span "[PERSON_NAME] SW-35-32-28-W4" at bounding box center [78, 135] width 87 height 6
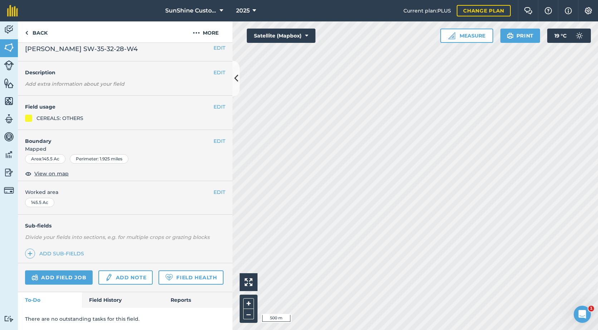
scroll to position [26, 0]
click at [37, 32] on link "Back" at bounding box center [36, 31] width 37 height 21
click at [215, 69] on button "EDIT" at bounding box center [219, 73] width 12 height 8
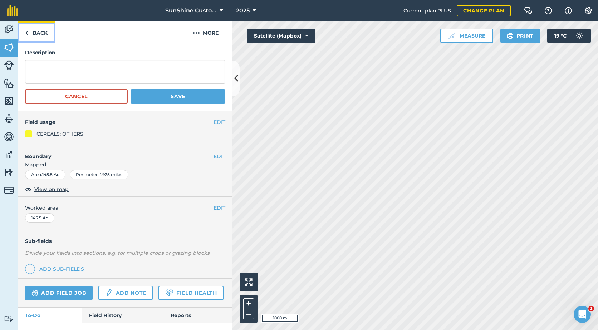
click at [36, 34] on link "Back" at bounding box center [36, 31] width 37 height 21
click at [84, 100] on button "Cancel" at bounding box center [76, 96] width 103 height 14
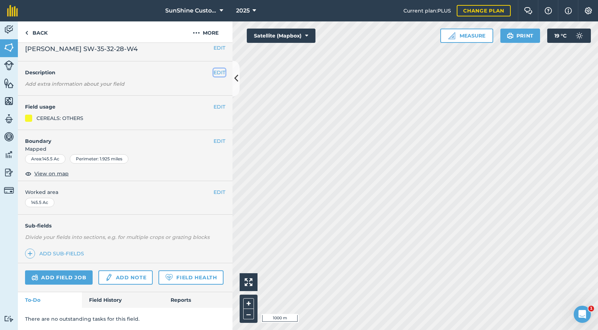
click at [213, 69] on button "EDIT" at bounding box center [219, 73] width 12 height 8
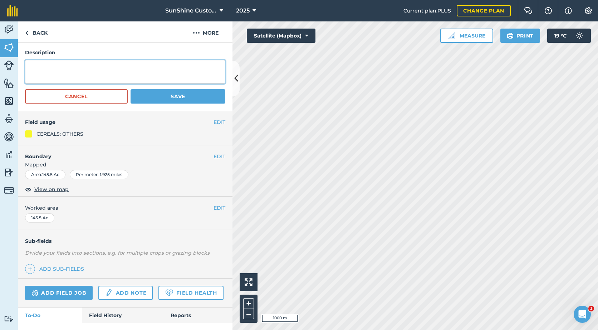
click at [61, 74] on textarea at bounding box center [125, 72] width 200 height 24
type textarea "[PERSON_NAME] part of E-35-32-28-W4"
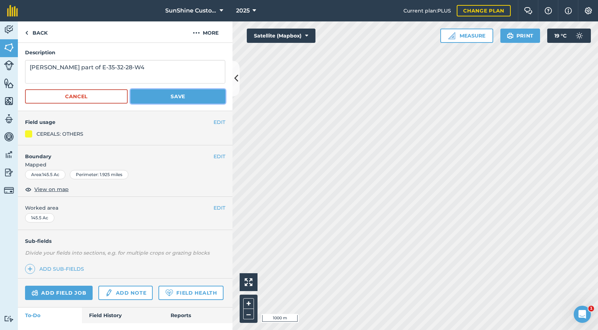
click at [180, 99] on button "Save" at bounding box center [178, 96] width 95 height 14
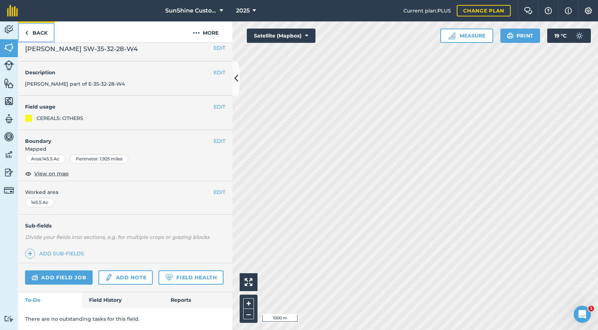
click at [35, 29] on link "Back" at bounding box center [36, 31] width 37 height 21
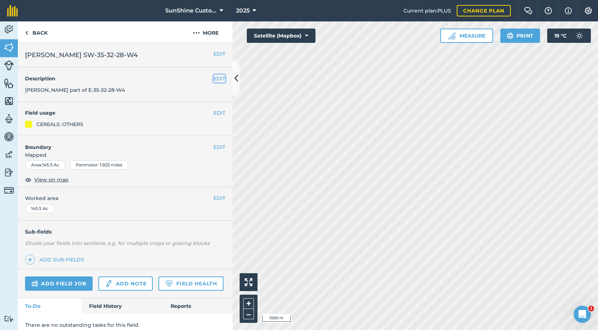
click at [217, 79] on button "EDIT" at bounding box center [219, 79] width 12 height 8
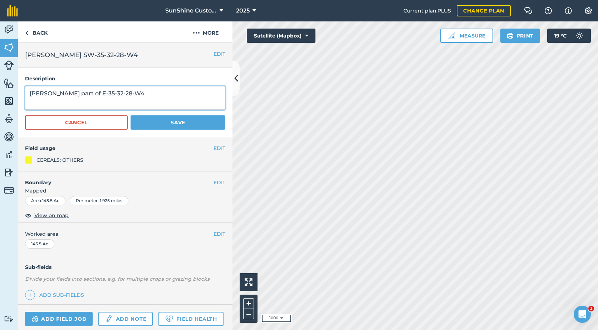
click at [118, 96] on textarea "[PERSON_NAME] part of E-35-32-28-W4" at bounding box center [125, 98] width 200 height 24
type textarea "[PERSON_NAME] part of the field kitty corner to the NW."
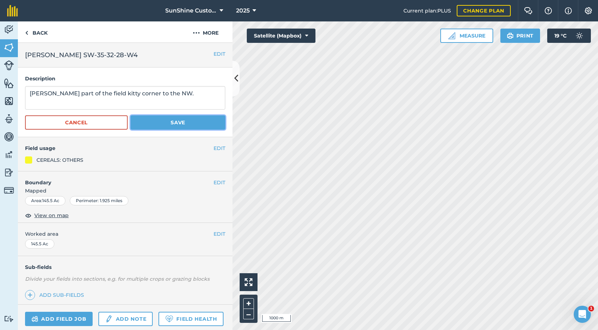
click at [177, 125] on button "Save" at bounding box center [178, 122] width 95 height 14
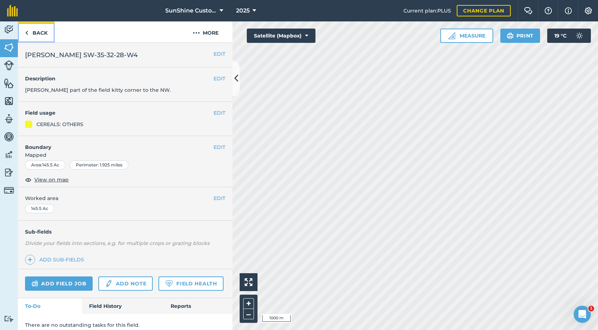
click at [38, 32] on link "Back" at bounding box center [36, 31] width 37 height 21
click at [33, 29] on link "Back" at bounding box center [36, 31] width 37 height 21
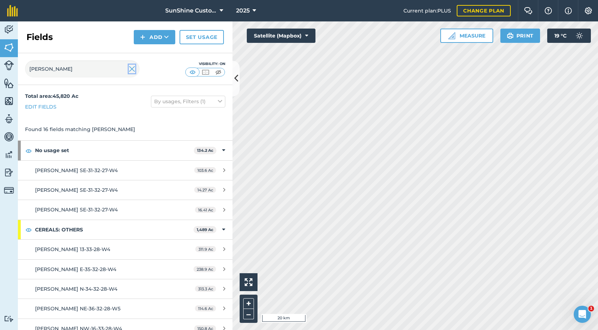
click at [132, 70] on img at bounding box center [132, 69] width 6 height 9
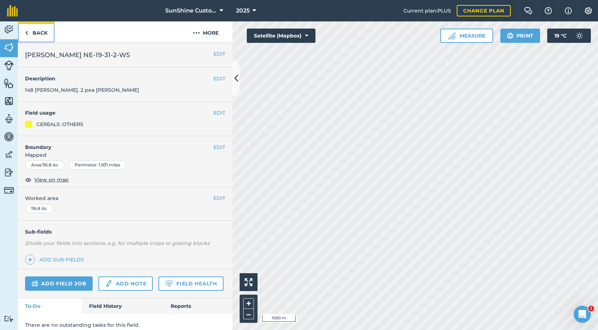
click at [34, 31] on link "Back" at bounding box center [36, 31] width 37 height 21
